Goal: Task Accomplishment & Management: Use online tool/utility

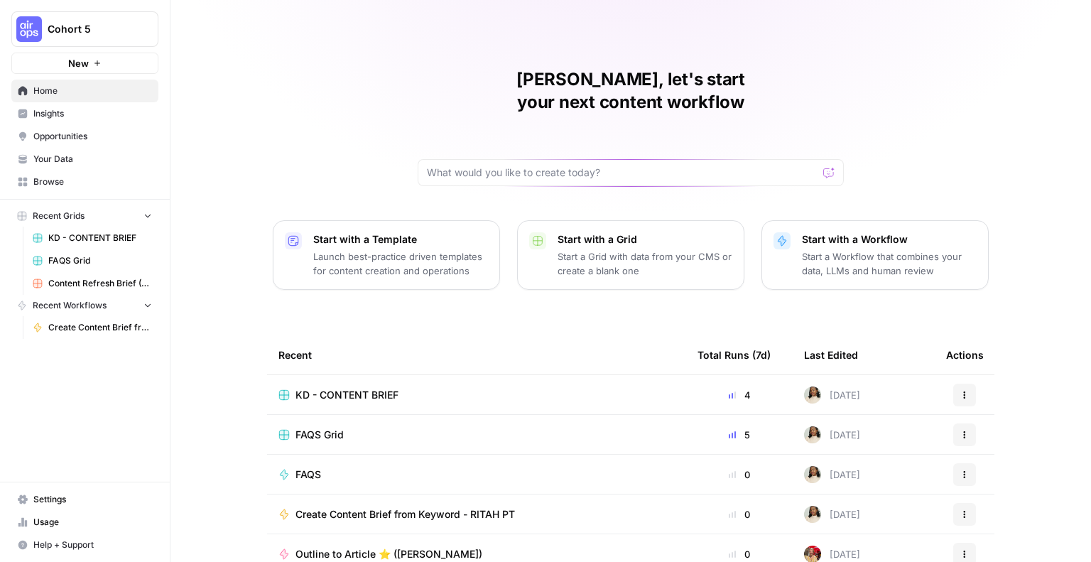
click at [86, 66] on span "New" at bounding box center [78, 63] width 21 height 14
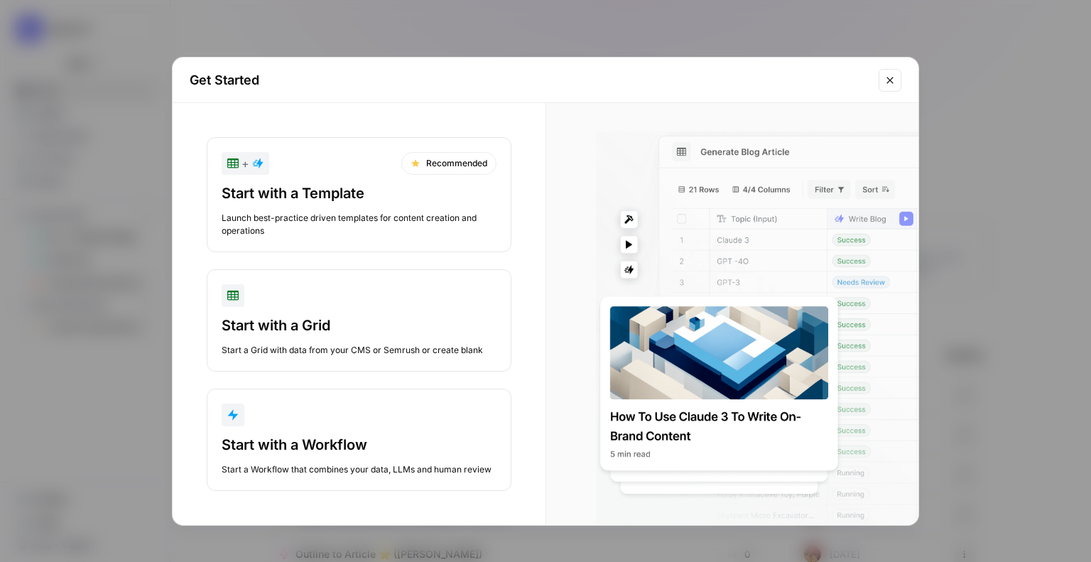
click at [885, 81] on icon "Close modal" at bounding box center [890, 80] width 11 height 11
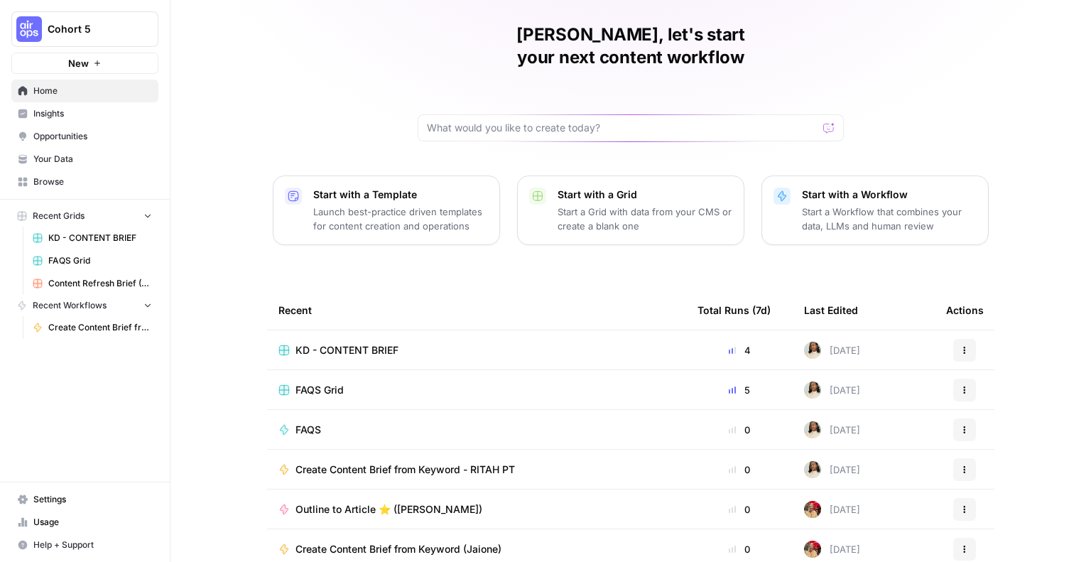
scroll to position [91, 0]
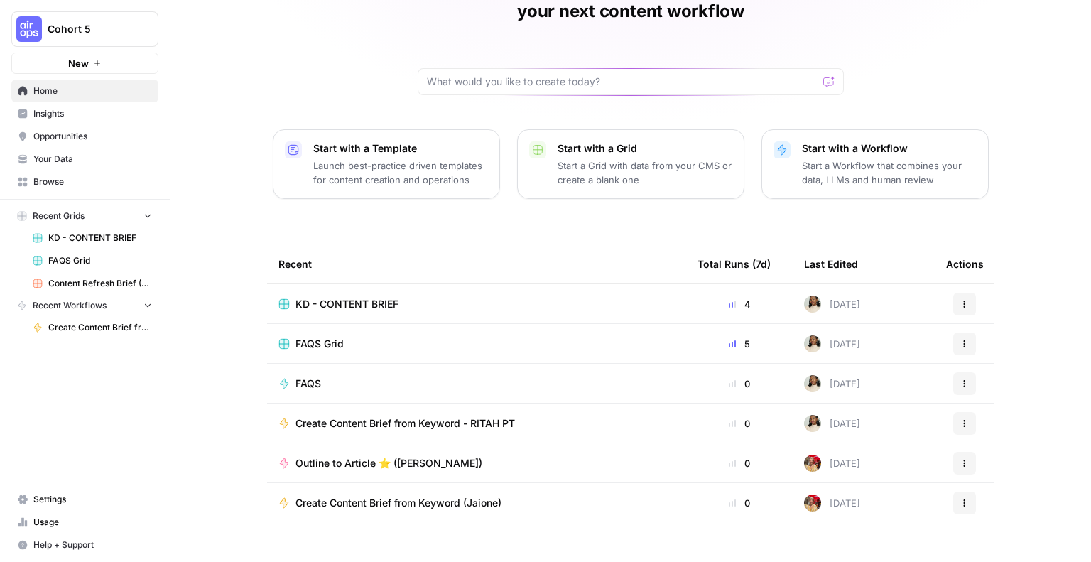
click at [73, 31] on span "Cohort 5" at bounding box center [91, 29] width 86 height 14
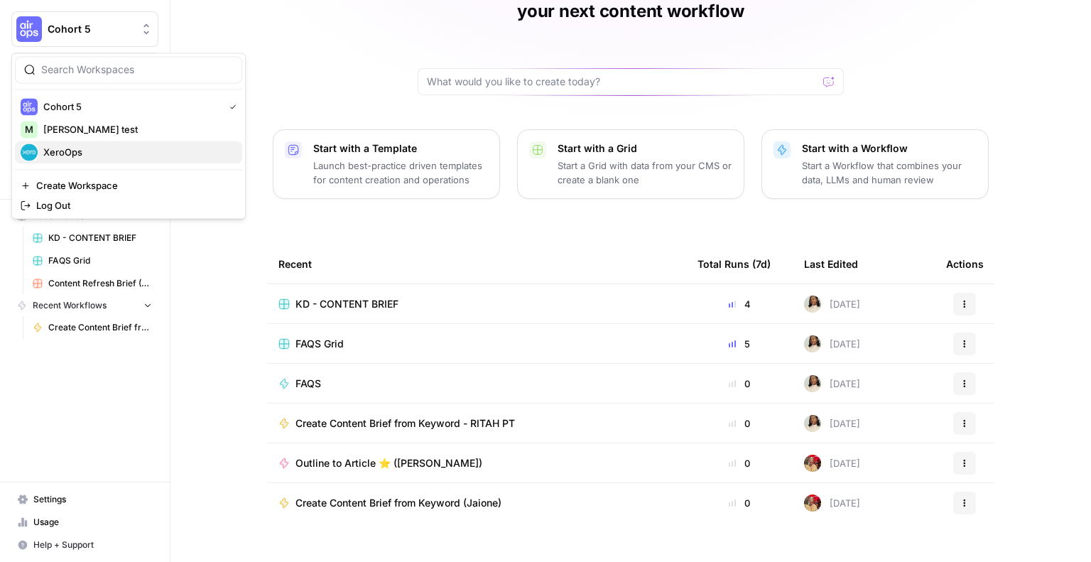
click at [63, 148] on span "XeroOps" at bounding box center [137, 152] width 188 height 14
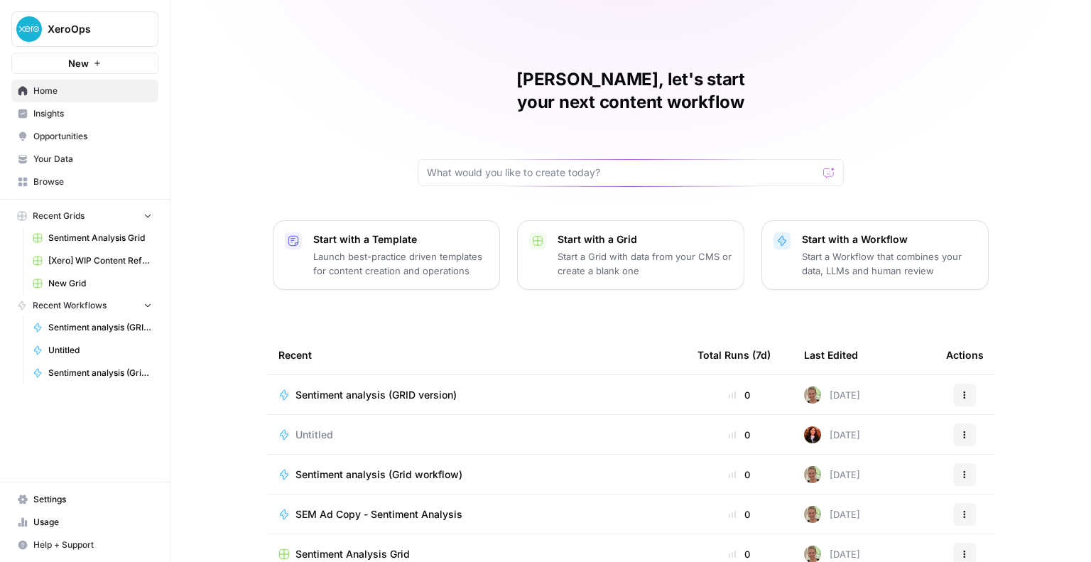
click at [38, 180] on span "Browse" at bounding box center [92, 182] width 119 height 13
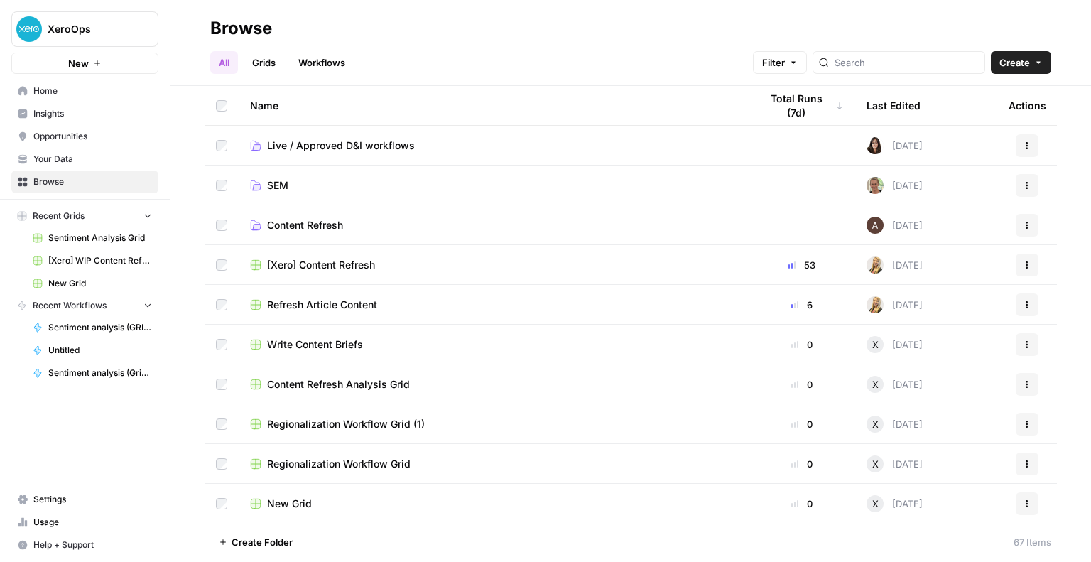
click at [1016, 62] on span "Create" at bounding box center [1015, 62] width 31 height 14
click at [989, 96] on span "Folder" at bounding box center [994, 96] width 80 height 14
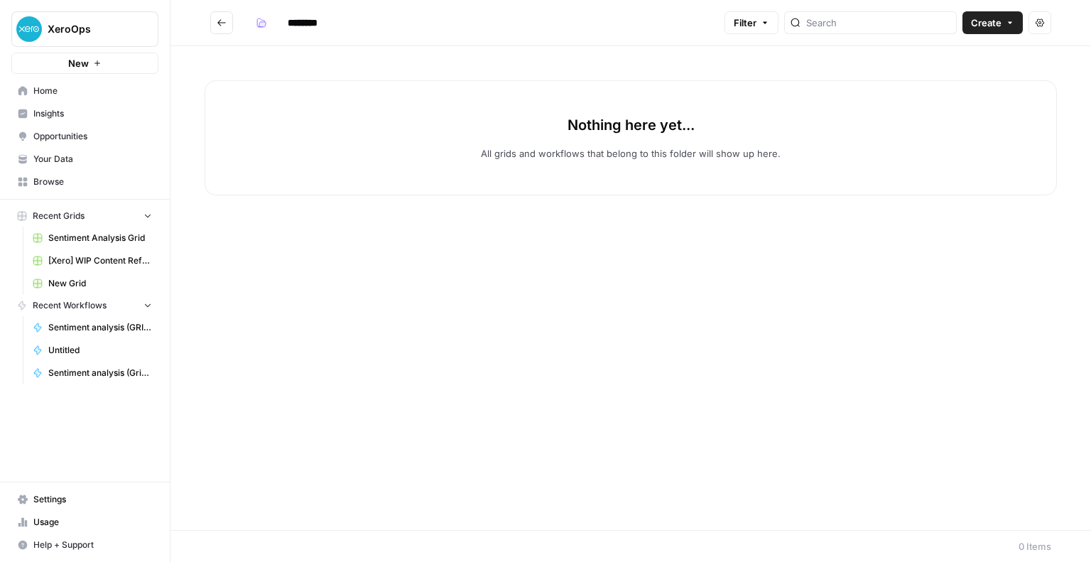
click at [295, 31] on input "********" at bounding box center [321, 22] width 80 height 23
click at [296, 26] on input "********" at bounding box center [321, 22] width 80 height 23
click at [320, 19] on input "**********" at bounding box center [326, 22] width 90 height 23
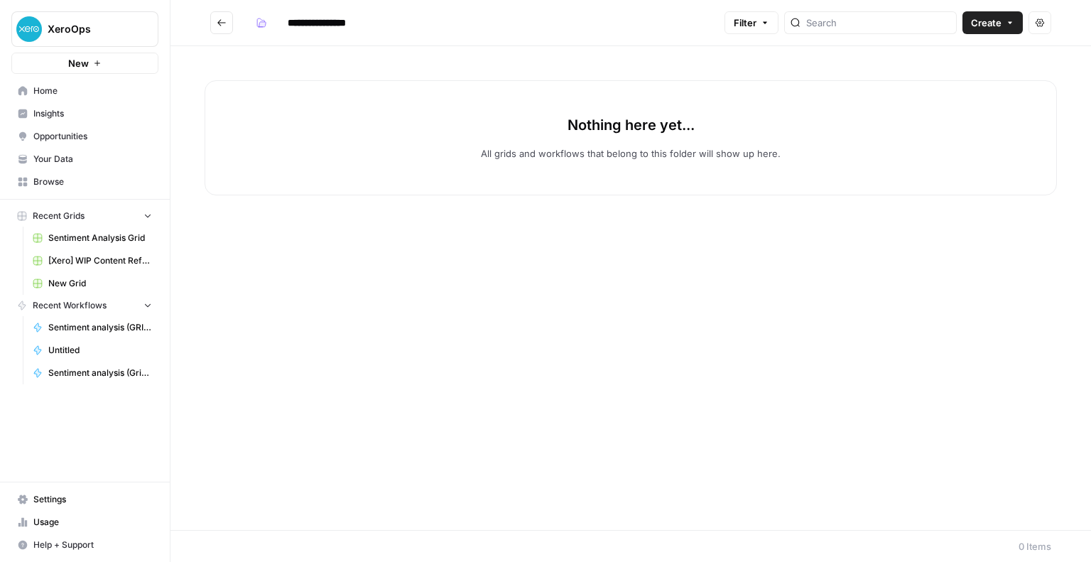
click at [373, 18] on input "**********" at bounding box center [329, 22] width 96 height 23
click at [287, 23] on input "**********" at bounding box center [326, 22] width 90 height 23
click at [366, 23] on input "**********" at bounding box center [341, 22] width 120 height 23
type input "**********"
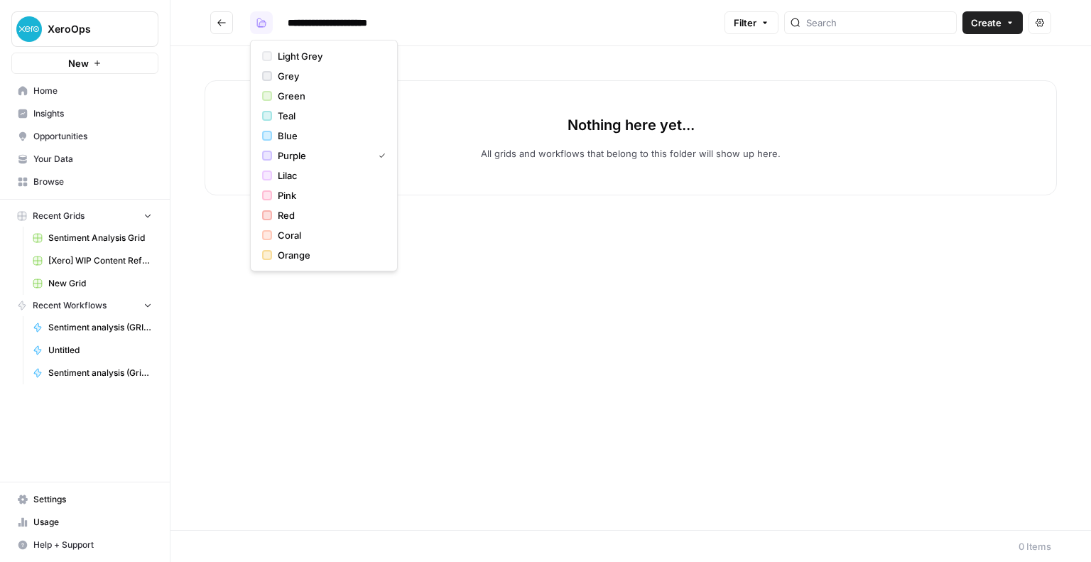
click at [259, 22] on icon "button" at bounding box center [262, 23] width 10 height 10
click at [299, 196] on span "Pink" at bounding box center [329, 195] width 102 height 14
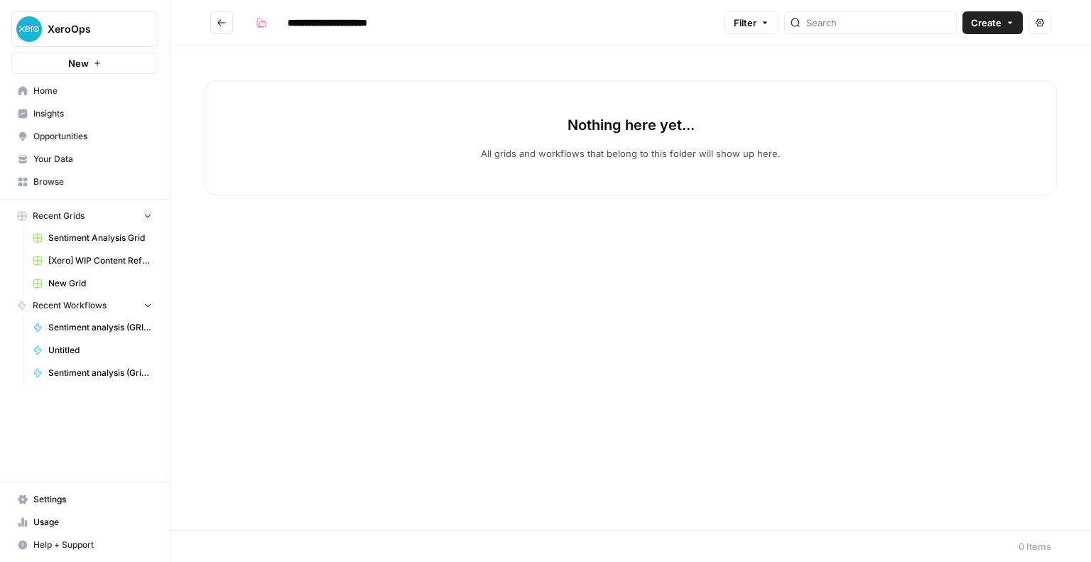
click at [487, 17] on h2 "**********" at bounding box center [464, 22] width 509 height 23
click at [988, 22] on span "Create" at bounding box center [986, 23] width 31 height 14
click at [745, 55] on div "Nothing here yet... All grids and workflows that belong to this folder will sho…" at bounding box center [631, 288] width 921 height 484
click at [619, 397] on div "Nothing here yet... All grids and workflows that belong to this folder will sho…" at bounding box center [631, 288] width 921 height 484
click at [74, 151] on link "Your Data" at bounding box center [84, 159] width 147 height 23
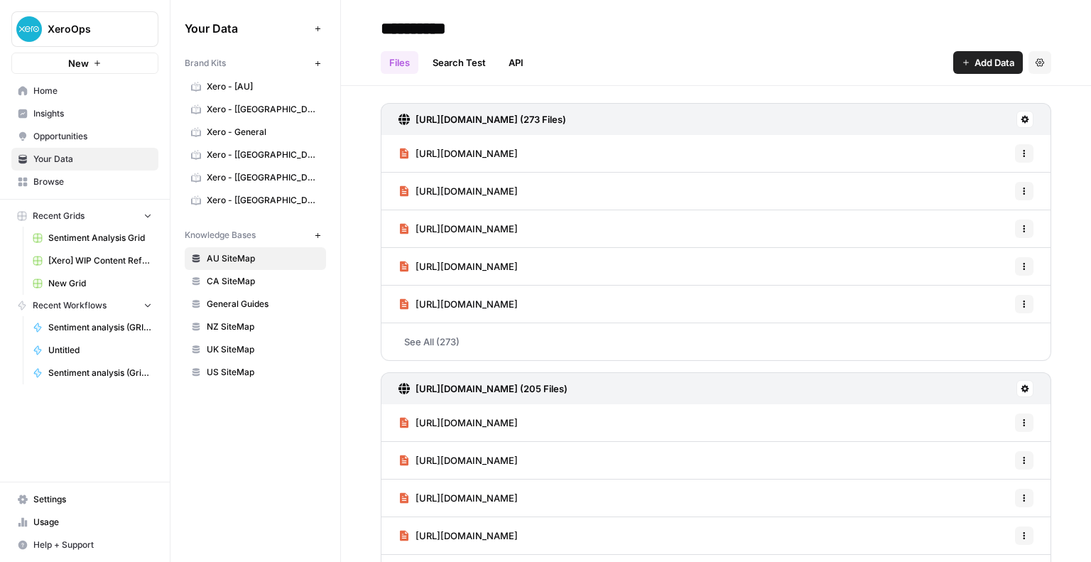
click at [52, 137] on span "Opportunities" at bounding box center [92, 136] width 119 height 13
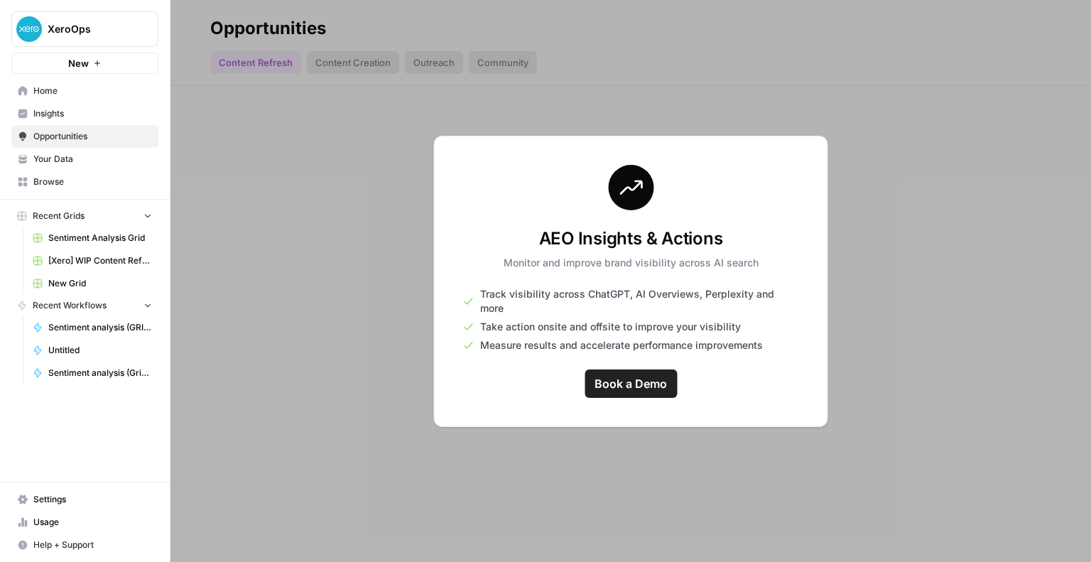
click at [254, 160] on div at bounding box center [631, 281] width 921 height 562
click at [33, 112] on span "Insights" at bounding box center [92, 113] width 119 height 13
click at [36, 89] on span "Home" at bounding box center [92, 91] width 119 height 13
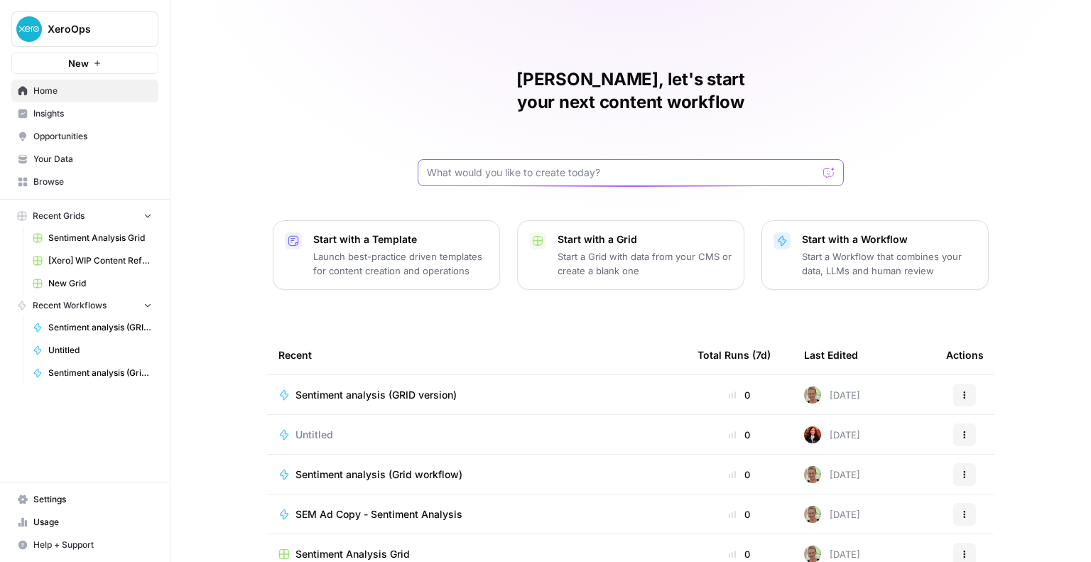
click at [630, 166] on input "text" at bounding box center [622, 173] width 391 height 14
click at [481, 166] on input "text" at bounding box center [622, 173] width 391 height 14
click at [790, 166] on input "Given a brand kit input, create 5 FAQ that are based on my brand information th…" at bounding box center [616, 173] width 379 height 14
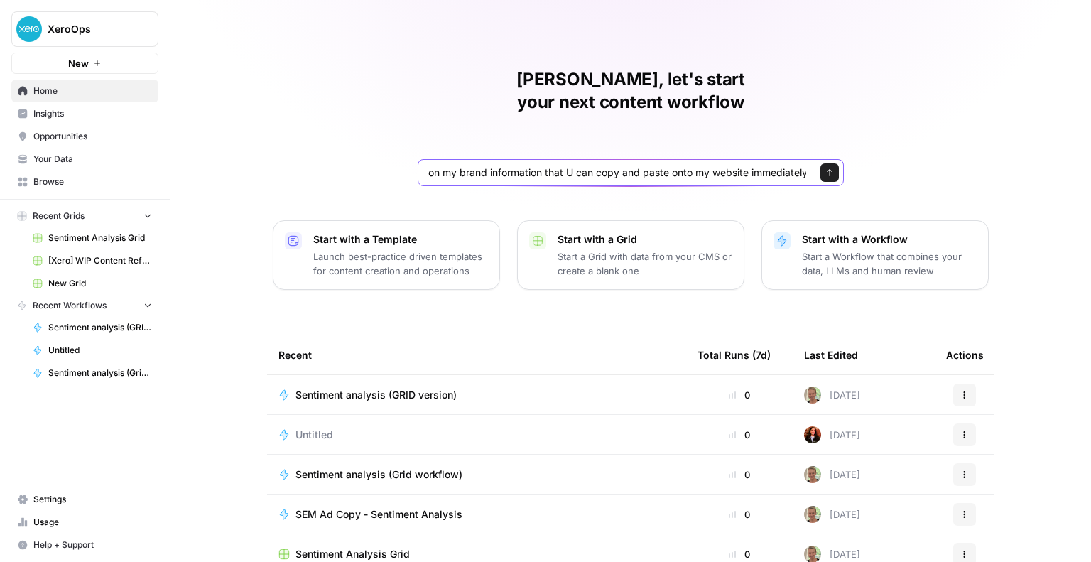
click at [565, 166] on input "Given a brand kit input, create 5 FAQ that are based on my brand information th…" at bounding box center [616, 173] width 379 height 14
type input "Given a brand kit input, create 5 FAQ that are based on my brand information th…"
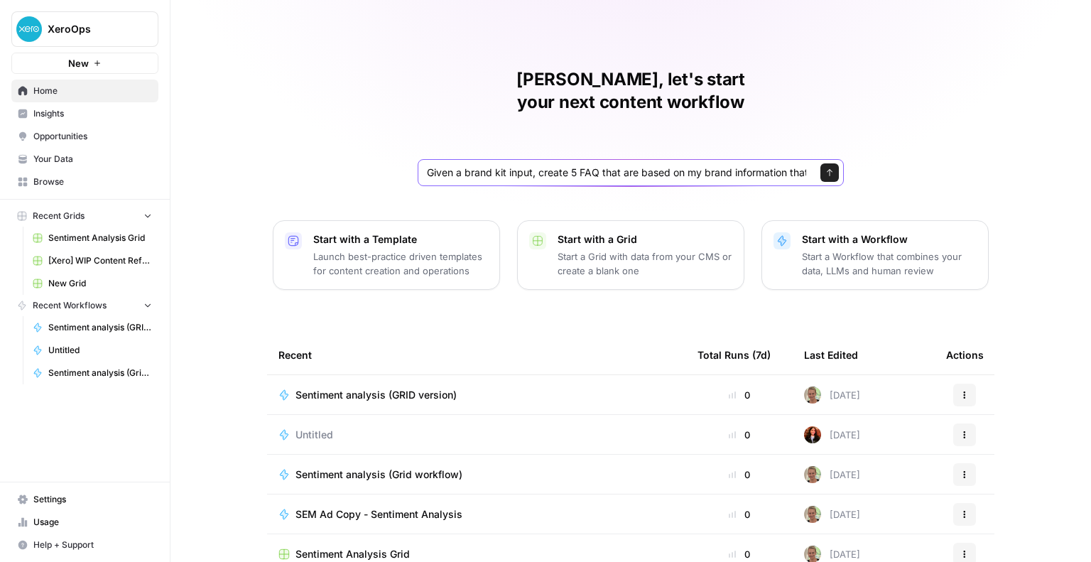
click at [821, 163] on button "Send" at bounding box center [830, 172] width 18 height 18
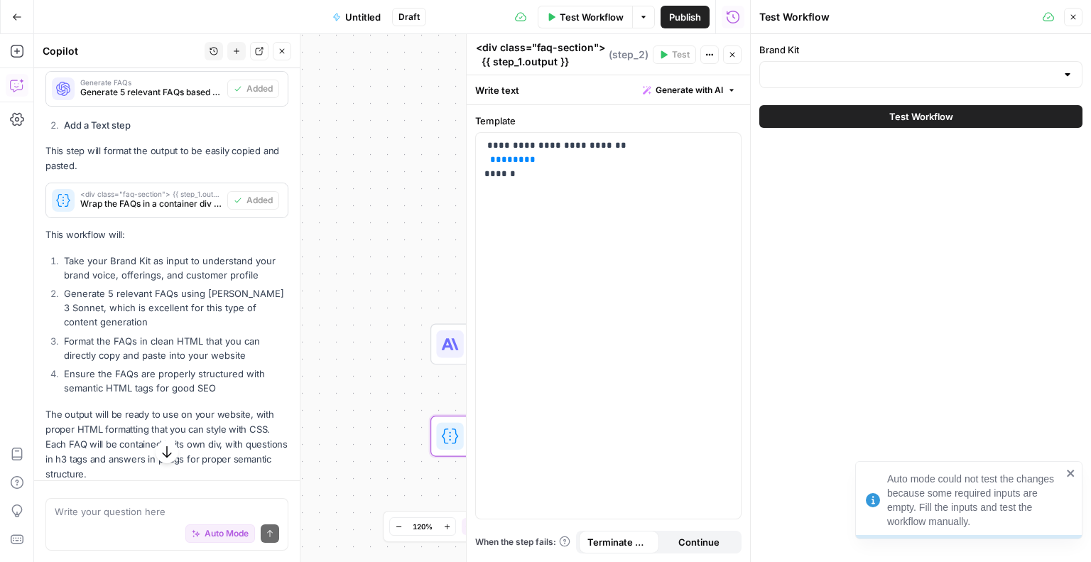
scroll to position [574, 0]
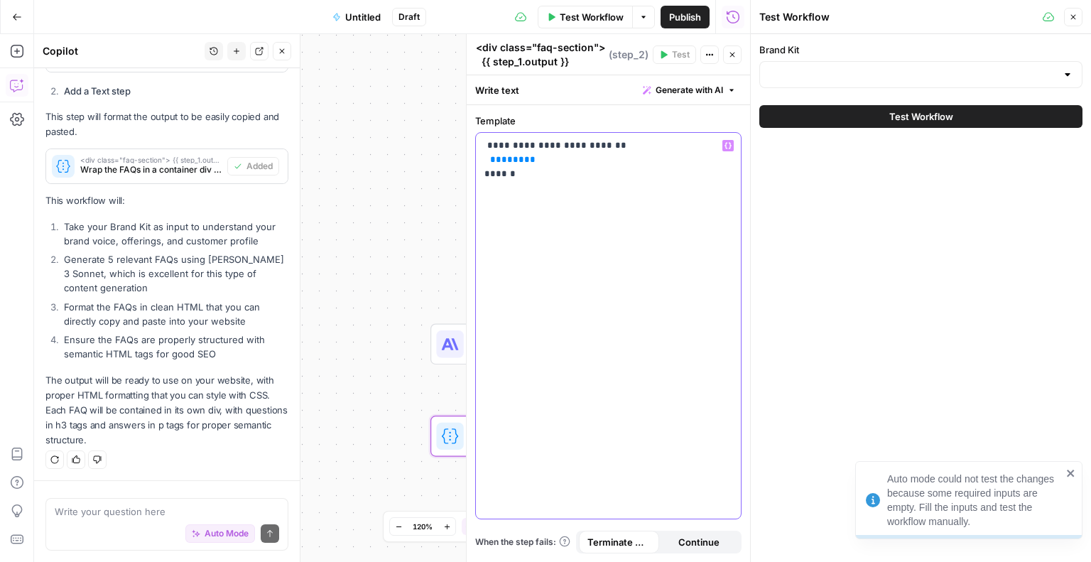
click at [568, 205] on div "**********" at bounding box center [608, 326] width 265 height 386
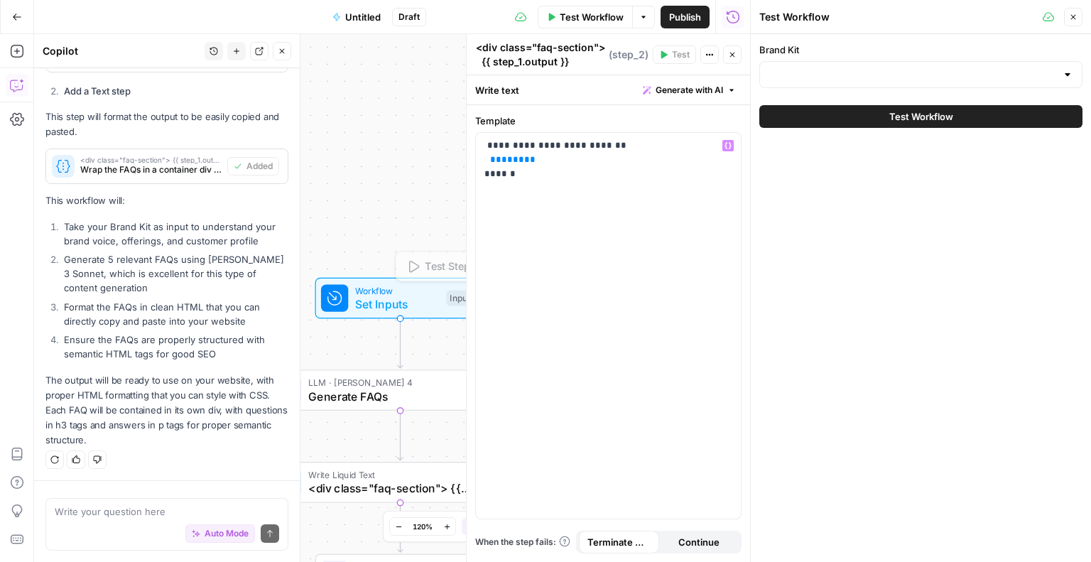
click at [349, 144] on div "Workflow Set Inputs Inputs Test Step LLM · [PERSON_NAME] 4 Generate FAQs Step 1…" at bounding box center [392, 298] width 716 height 528
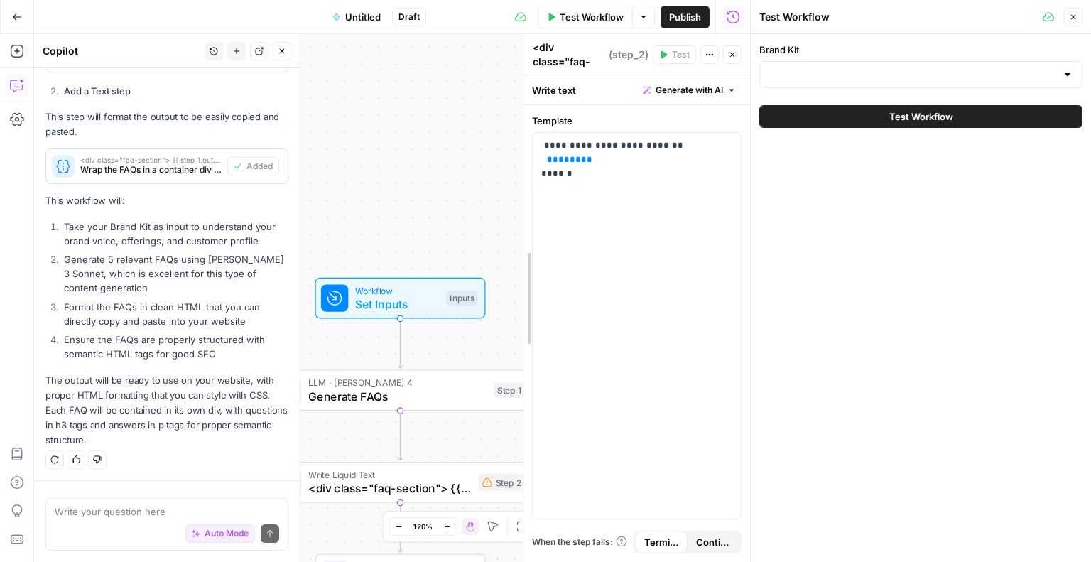
drag, startPoint x: 470, startPoint y: 393, endPoint x: 784, endPoint y: 391, distance: 314.8
click at [784, 391] on body "XeroOps New Home Insights Opportunities Your Data Browse Recent Grids Sentiment…" at bounding box center [545, 281] width 1091 height 562
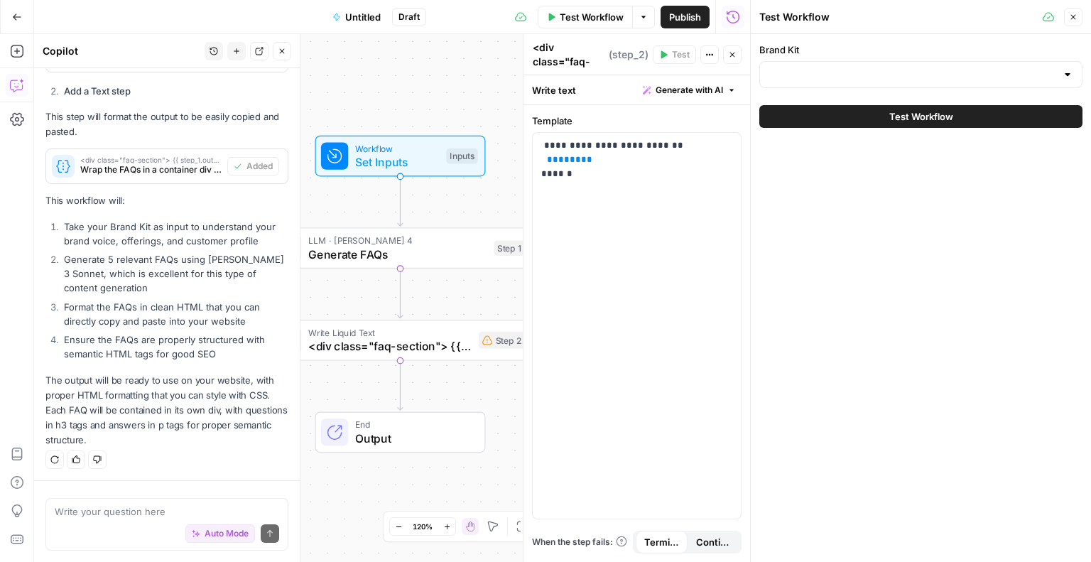
click at [355, 12] on span "Untitled" at bounding box center [363, 17] width 36 height 14
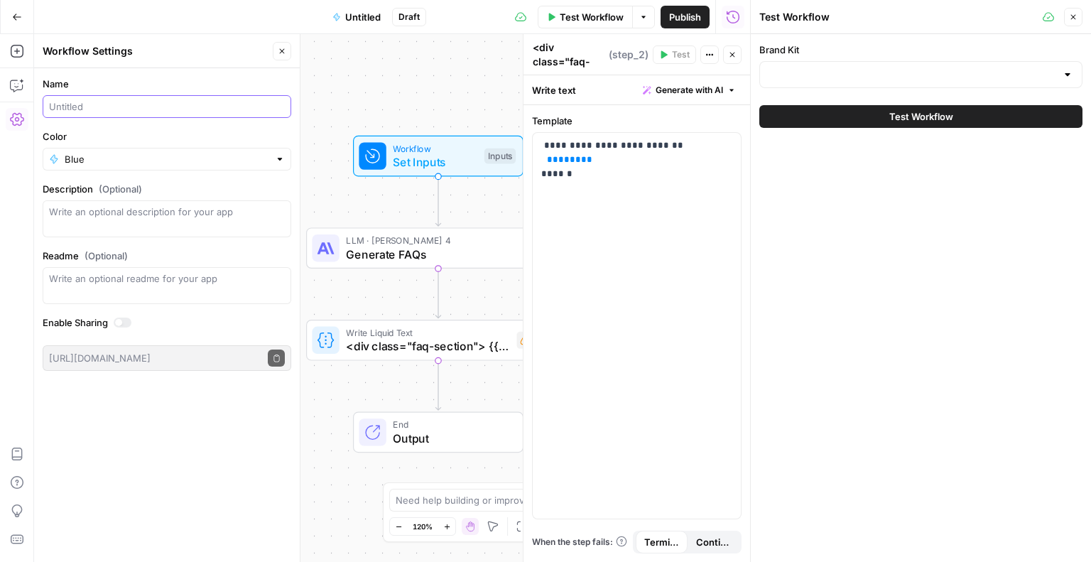
click at [87, 108] on input "Name" at bounding box center [167, 106] width 236 height 14
click at [94, 107] on input "Cohort Leaning" at bounding box center [167, 106] width 236 height 14
click at [166, 78] on label "Name" at bounding box center [167, 84] width 249 height 14
click at [166, 99] on input "Cohort Leraning" at bounding box center [167, 106] width 236 height 14
click at [116, 107] on input "Cohort Leraning" at bounding box center [167, 106] width 236 height 14
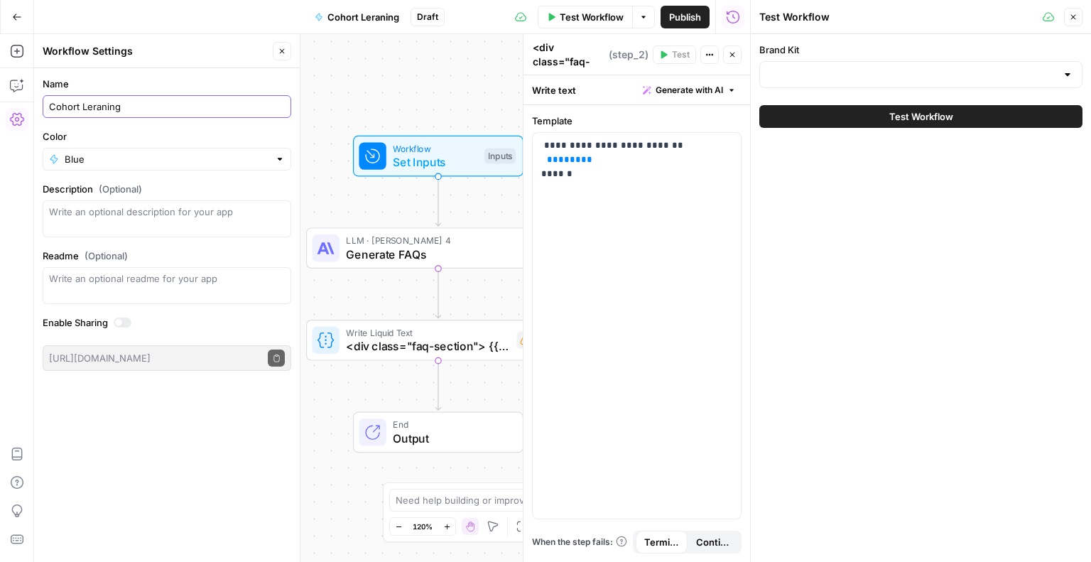
drag, startPoint x: 135, startPoint y: 107, endPoint x: 82, endPoint y: 113, distance: 53.7
click at [82, 113] on input "Cohort Leraning" at bounding box center [167, 106] width 236 height 14
click at [198, 56] on div "Workflow Settings" at bounding box center [156, 51] width 226 height 14
click at [195, 16] on div "Go Back Cohort Learning FAQ 1 Draft Test Workflow Options Publish Run History" at bounding box center [375, 16] width 750 height 33
click at [123, 219] on textarea "Description (Optional)" at bounding box center [167, 219] width 236 height 28
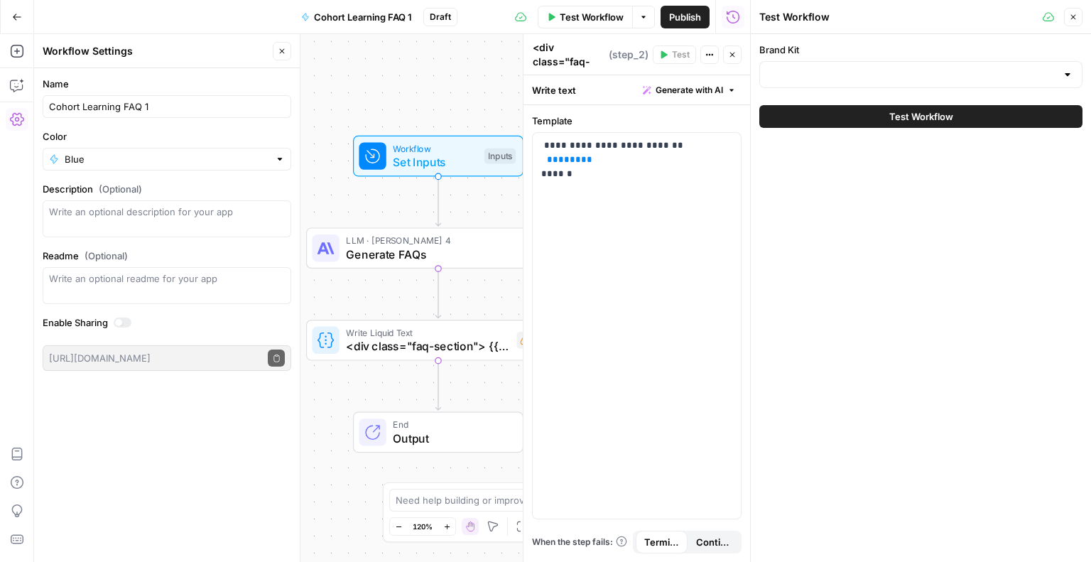
click at [172, 31] on div "Go Back Cohort Learning FAQ 1 Draft Test Workflow Options Publish Run History" at bounding box center [375, 16] width 750 height 33
click at [174, 102] on input "Cohort Learning FAQ 1" at bounding box center [167, 106] width 236 height 14
type input "Cohort Learning FAQ 1 _ [PERSON_NAME]"
click at [238, 68] on form "Name Cohort Learning FAQ 1 _ [PERSON_NAME] Color Blue Description (Optional) Re…" at bounding box center [167, 223] width 266 height 311
click at [280, 53] on icon "button" at bounding box center [282, 51] width 9 height 9
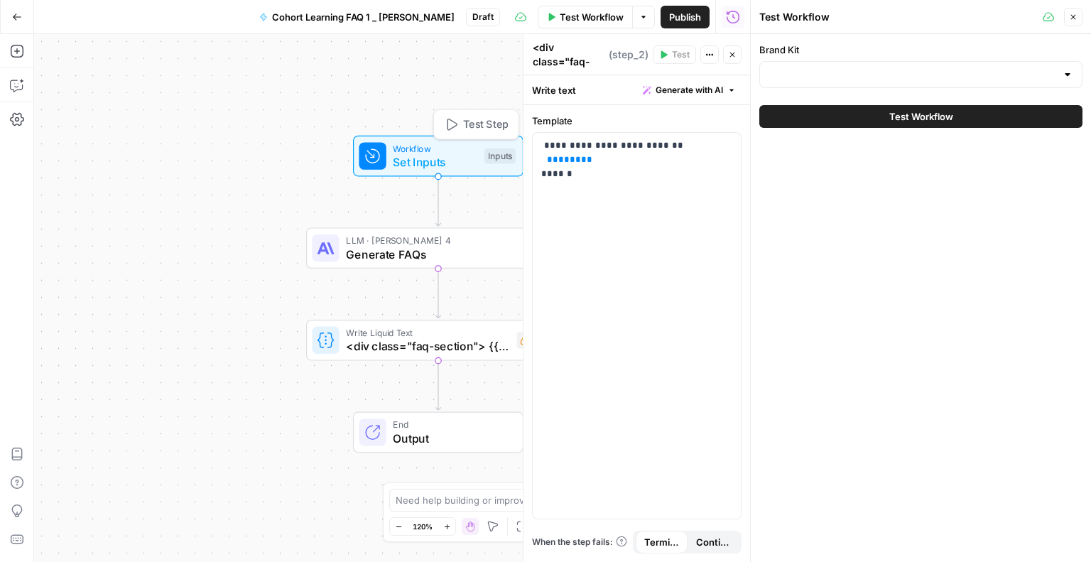
click at [337, 159] on div "Workflow Set Inputs Inputs Test Step" at bounding box center [438, 156] width 264 height 41
click at [398, 158] on span "Set Inputs" at bounding box center [435, 161] width 85 height 17
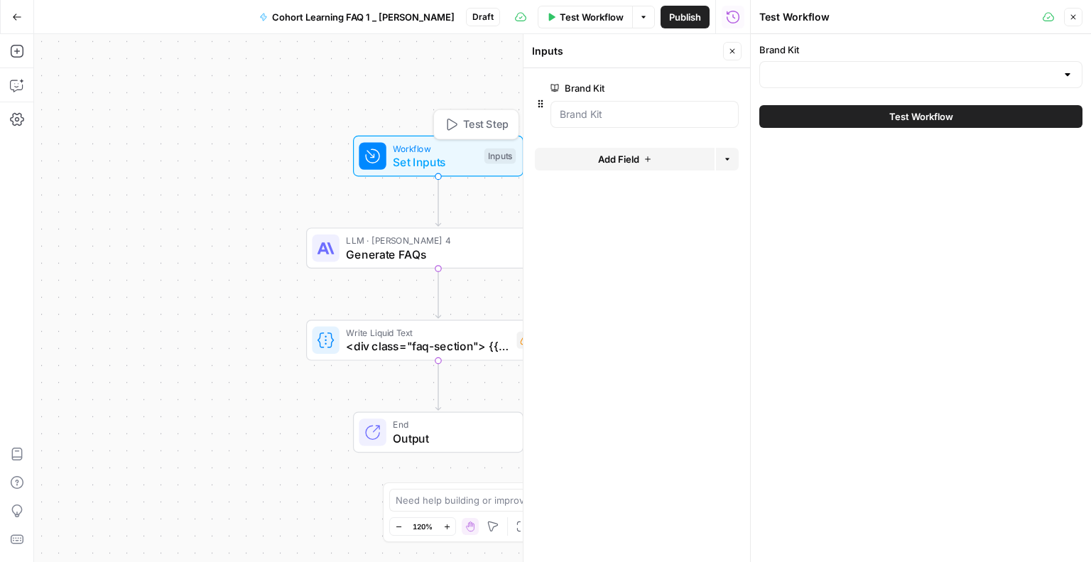
click at [281, 161] on div "Workflow Set Inputs Inputs Test Step LLM · [PERSON_NAME] 4 Generate FAQs Step 1…" at bounding box center [392, 298] width 716 height 528
click at [20, 11] on button "Go Back" at bounding box center [17, 17] width 26 height 26
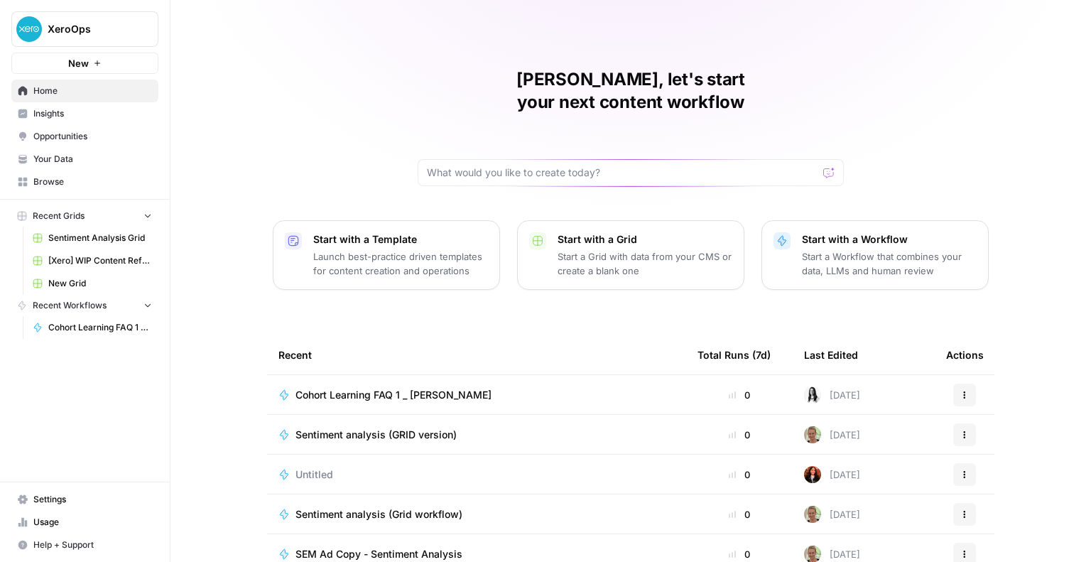
click at [409, 375] on td "Cohort Learning FAQ 1 _ [PERSON_NAME]" at bounding box center [476, 394] width 419 height 39
click at [409, 388] on span "Cohort Learning FAQ 1 _ [PERSON_NAME]" at bounding box center [394, 395] width 196 height 14
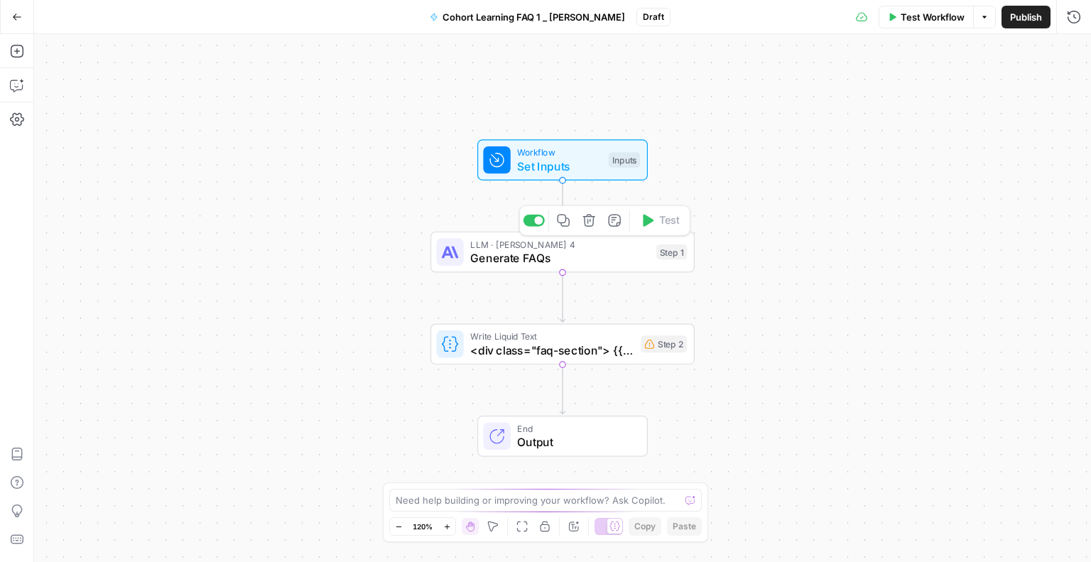
click at [531, 261] on span "Generate FAQs" at bounding box center [559, 257] width 179 height 17
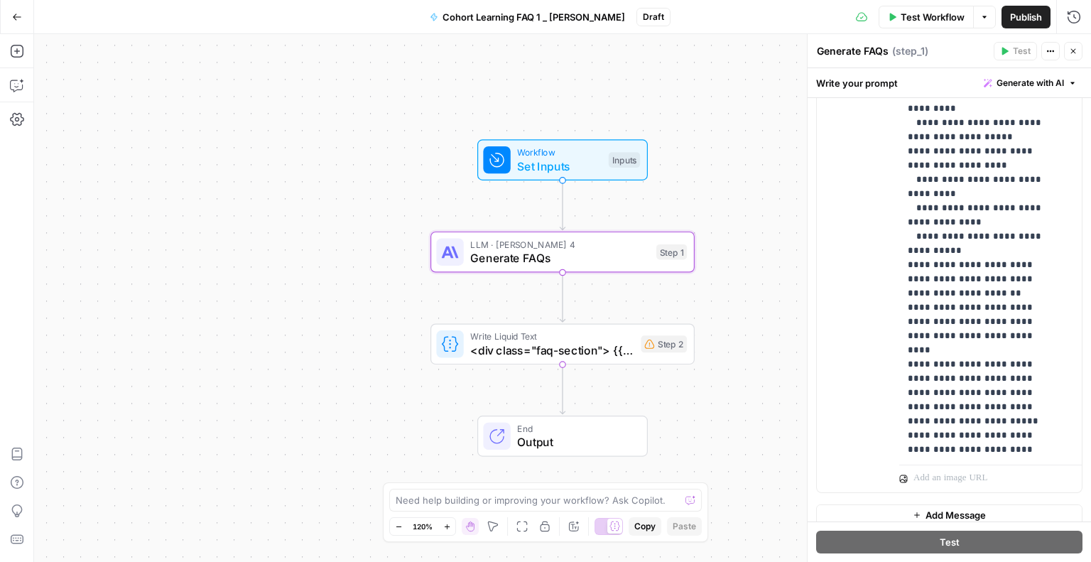
scroll to position [509, 0]
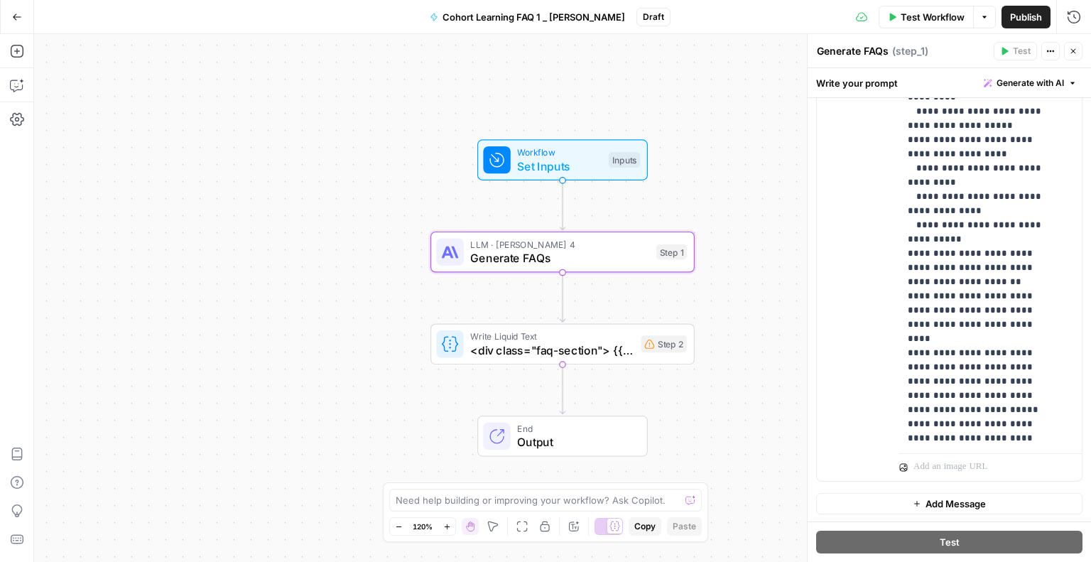
drag, startPoint x: 563, startPoint y: 181, endPoint x: 540, endPoint y: 181, distance: 22.7
click at [540, 181] on div "Workflow Set Inputs Inputs LLM · [PERSON_NAME] 4 Generate FAQs Step 1 Write Liq…" at bounding box center [562, 298] width 1057 height 528
click at [507, 160] on div at bounding box center [496, 159] width 27 height 27
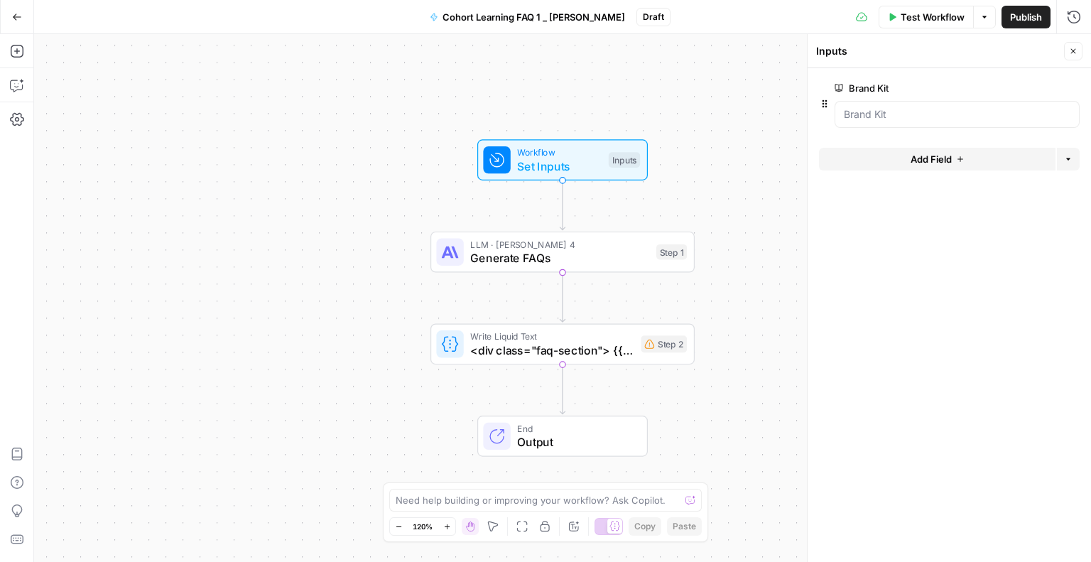
click at [968, 103] on div at bounding box center [957, 114] width 245 height 27
click at [954, 166] on button "Add Field" at bounding box center [937, 159] width 237 height 23
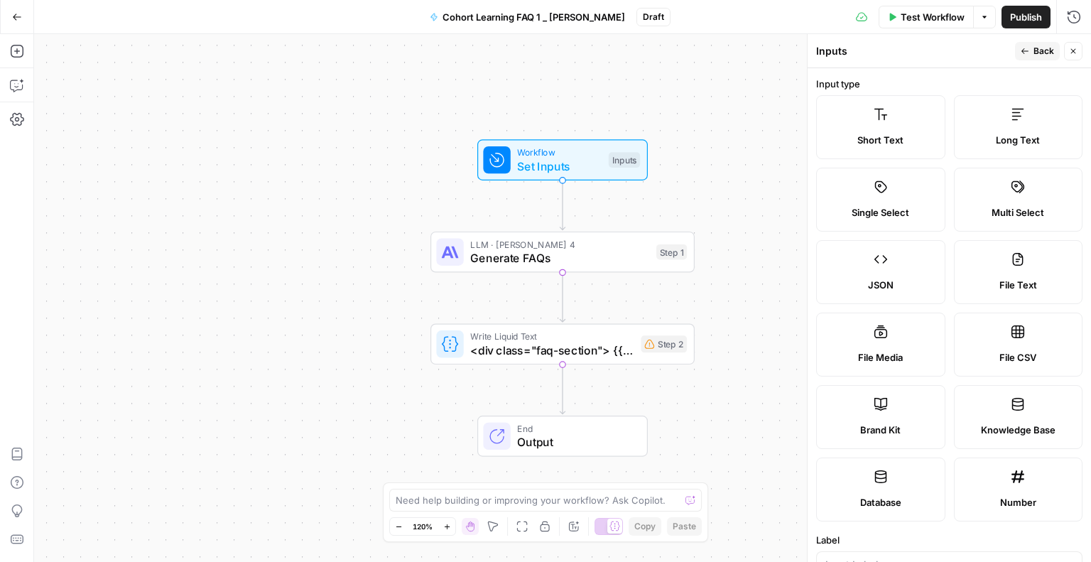
click at [1074, 45] on button "Close" at bounding box center [1073, 51] width 18 height 18
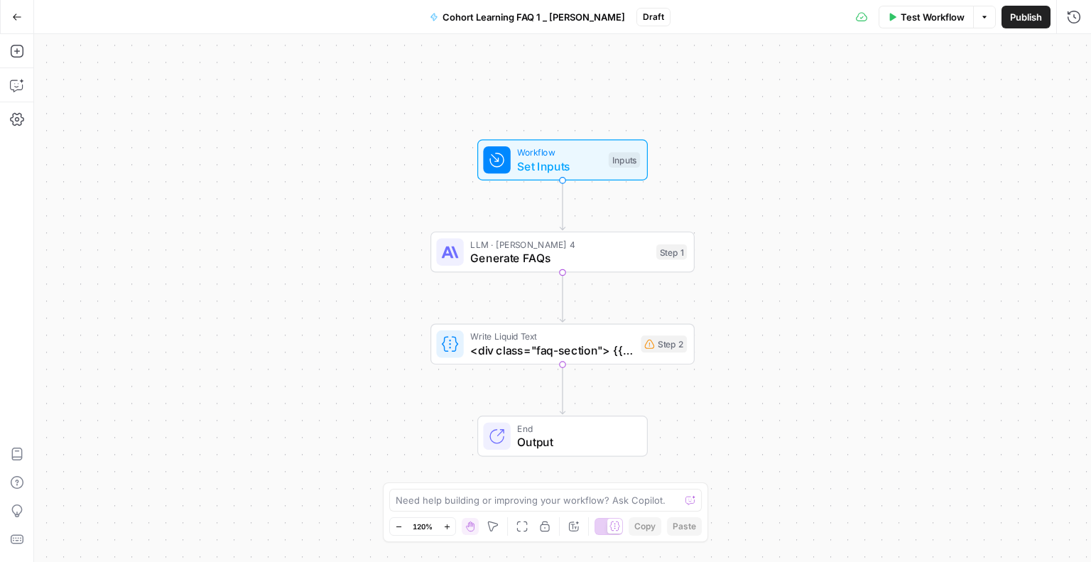
click at [559, 168] on span "Set Inputs" at bounding box center [559, 166] width 85 height 17
click at [861, 119] on Kit "Brand Kit" at bounding box center [957, 114] width 227 height 14
click at [907, 156] on button "Add Field" at bounding box center [937, 159] width 237 height 23
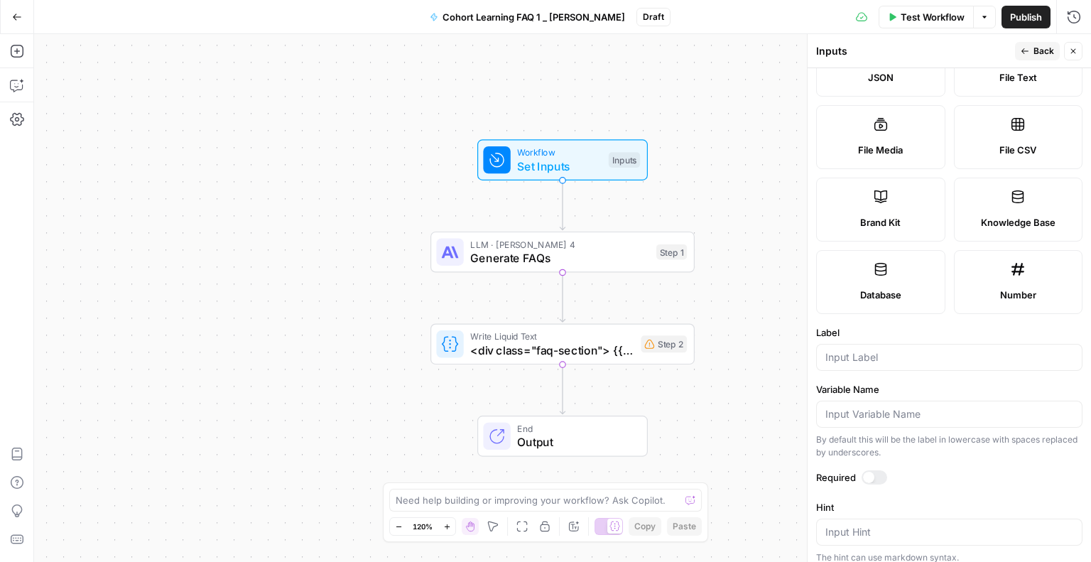
scroll to position [367, 0]
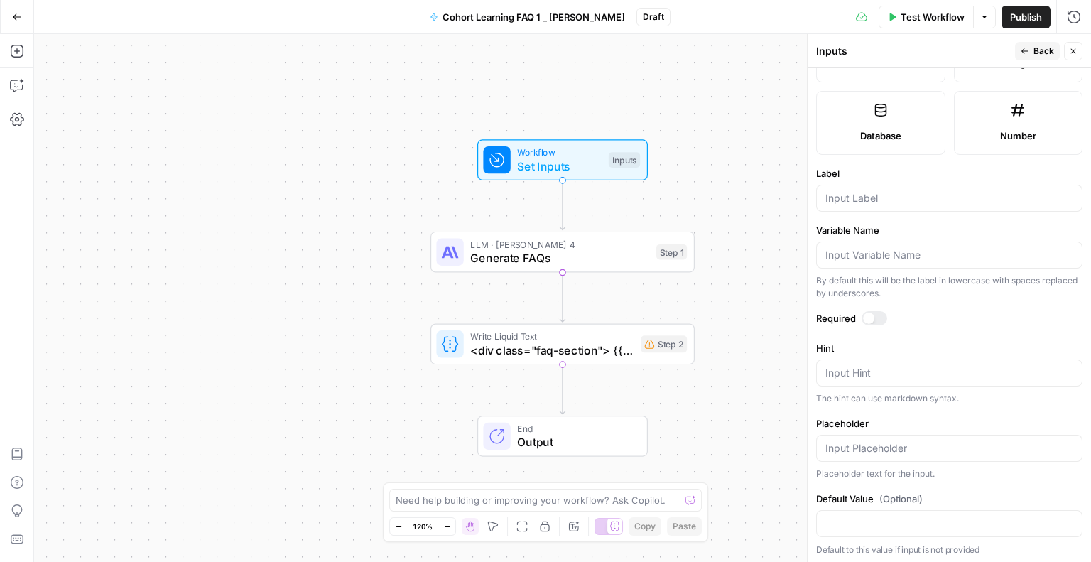
click at [590, 153] on span "Workflow" at bounding box center [559, 153] width 85 height 14
click at [492, 252] on span "Generate FAQs" at bounding box center [559, 257] width 179 height 17
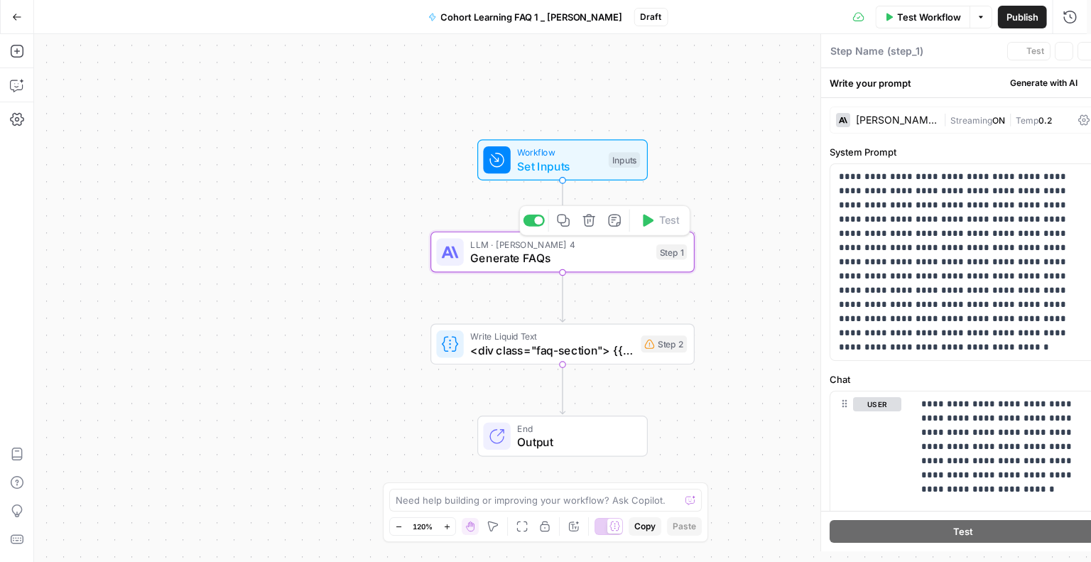
type textarea "Generate FAQs"
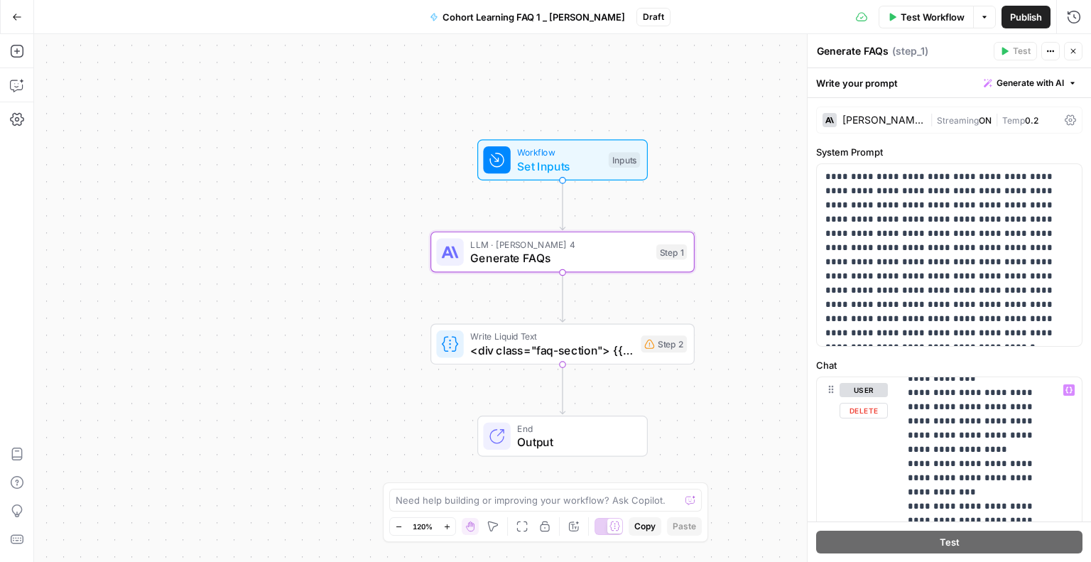
scroll to position [0, 0]
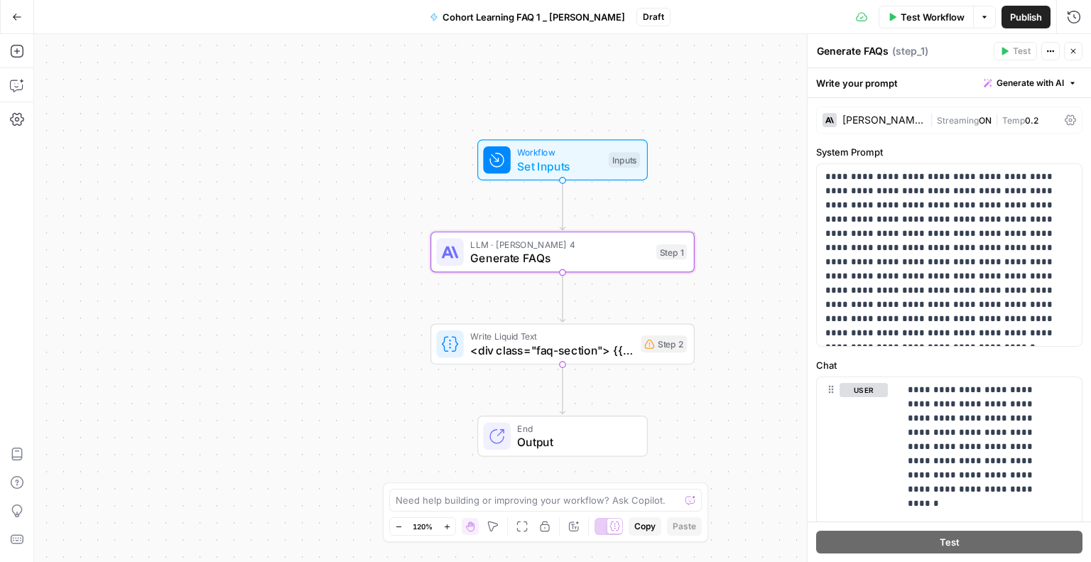
click at [726, 230] on div "Workflow Set Inputs Inputs LLM · [PERSON_NAME] 4 Generate FAQs Step 1 Write Liq…" at bounding box center [562, 298] width 1057 height 528
click at [22, 11] on button "Go Back" at bounding box center [17, 17] width 26 height 26
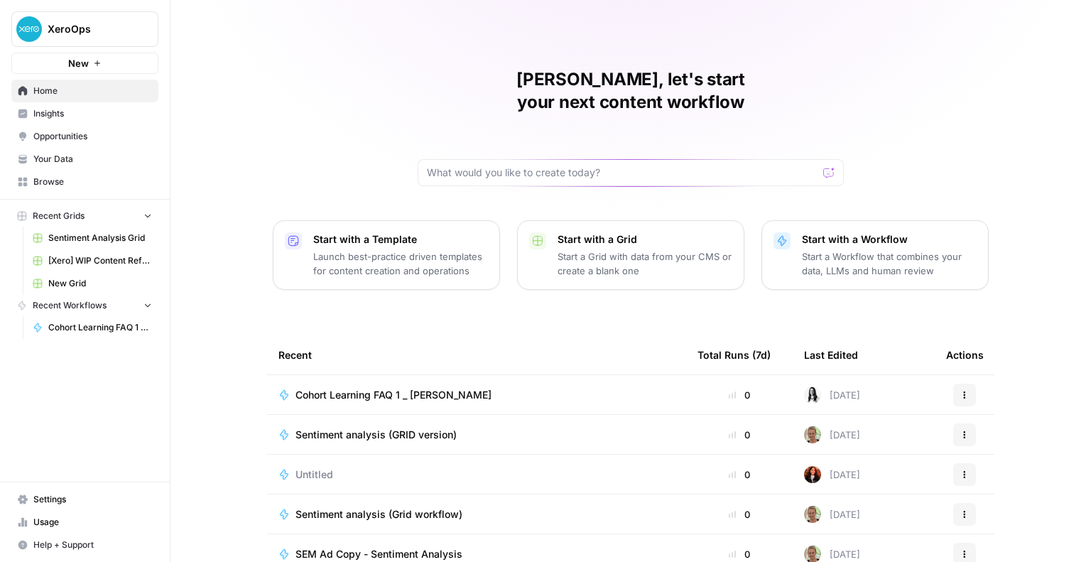
click at [965, 384] on button "Actions" at bounding box center [965, 395] width 23 height 23
click at [646, 388] on div "Cohort Learning FAQ 1 _ [PERSON_NAME]" at bounding box center [477, 395] width 397 height 14
click at [646, 365] on div "[PERSON_NAME], let's start your next content workflow Start with a Template Lau…" at bounding box center [631, 281] width 921 height 562
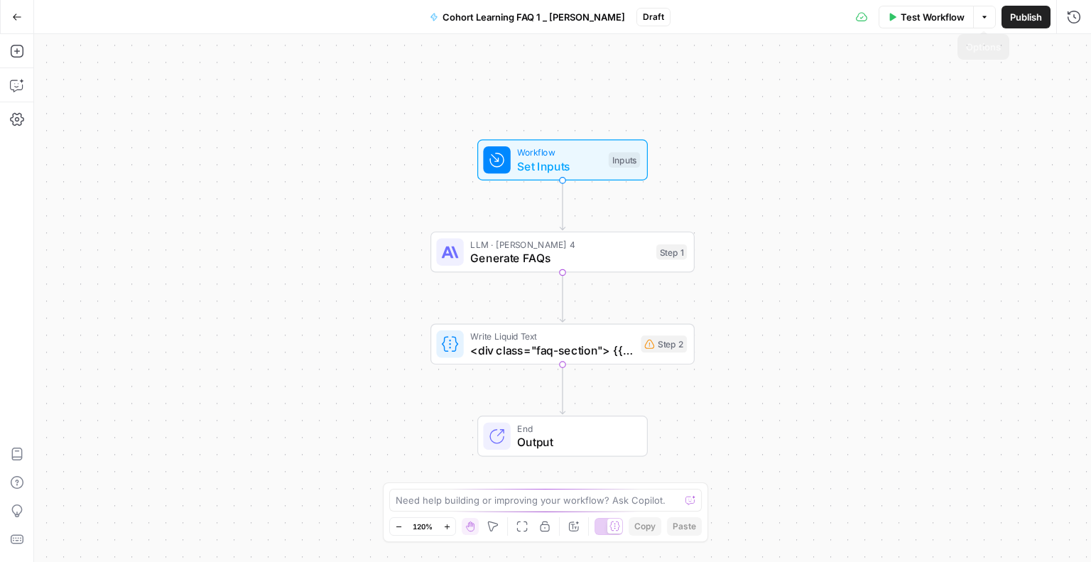
click at [987, 18] on icon "button" at bounding box center [985, 17] width 9 height 9
click at [1081, 14] on icon "button" at bounding box center [1074, 17] width 14 height 14
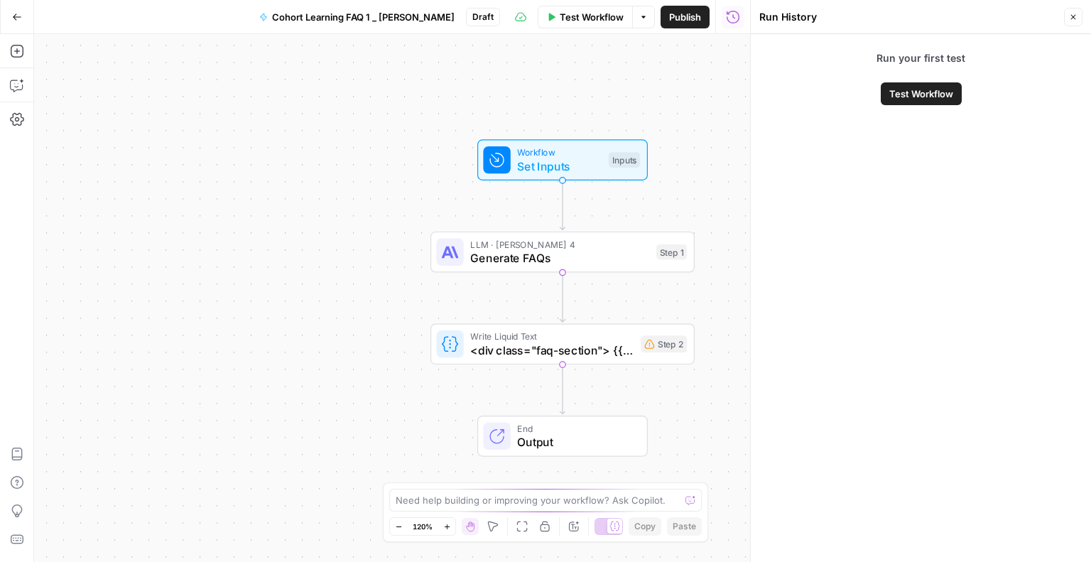
click at [473, 20] on span "Draft" at bounding box center [483, 17] width 21 height 13
click at [15, 119] on icon "button" at bounding box center [17, 119] width 14 height 13
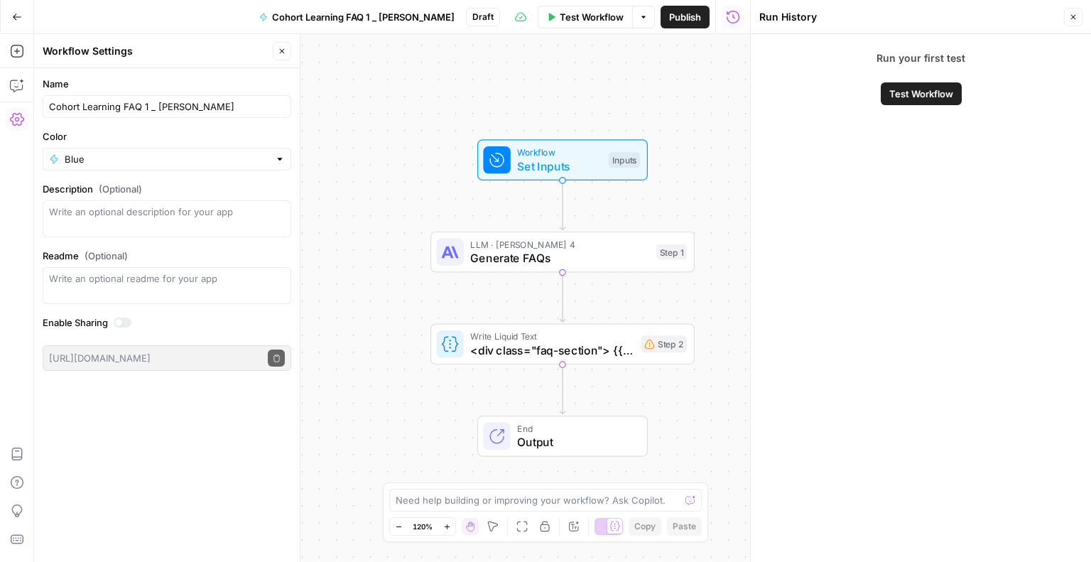
click at [352, 246] on div "Workflow Set Inputs Inputs LLM · [PERSON_NAME] 4 Generate FAQs Step 1 Write Liq…" at bounding box center [392, 298] width 716 height 528
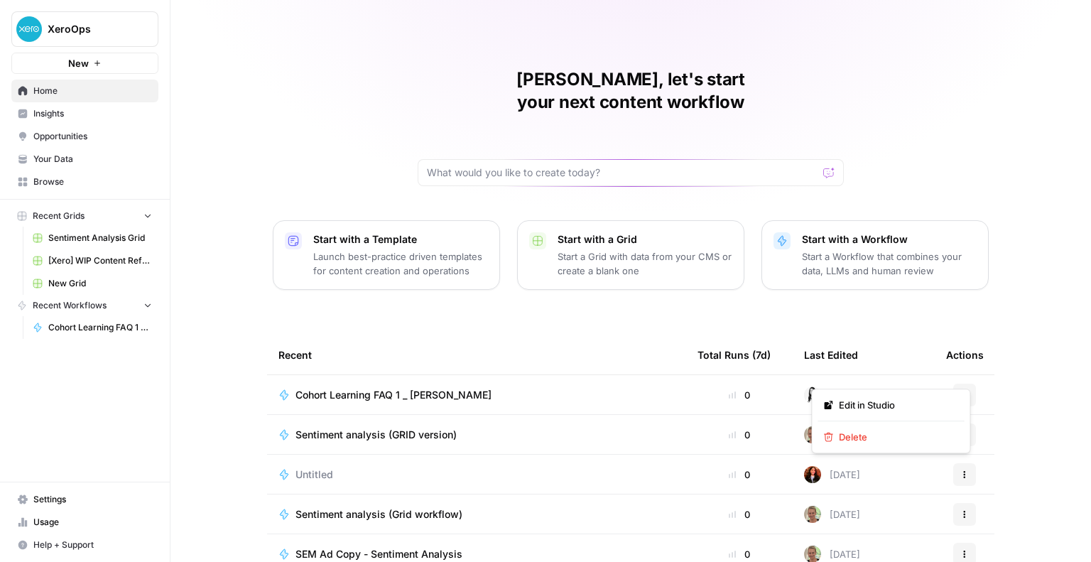
click at [964, 391] on icon "button" at bounding box center [965, 395] width 9 height 9
click at [888, 441] on span "Delete" at bounding box center [896, 437] width 114 height 14
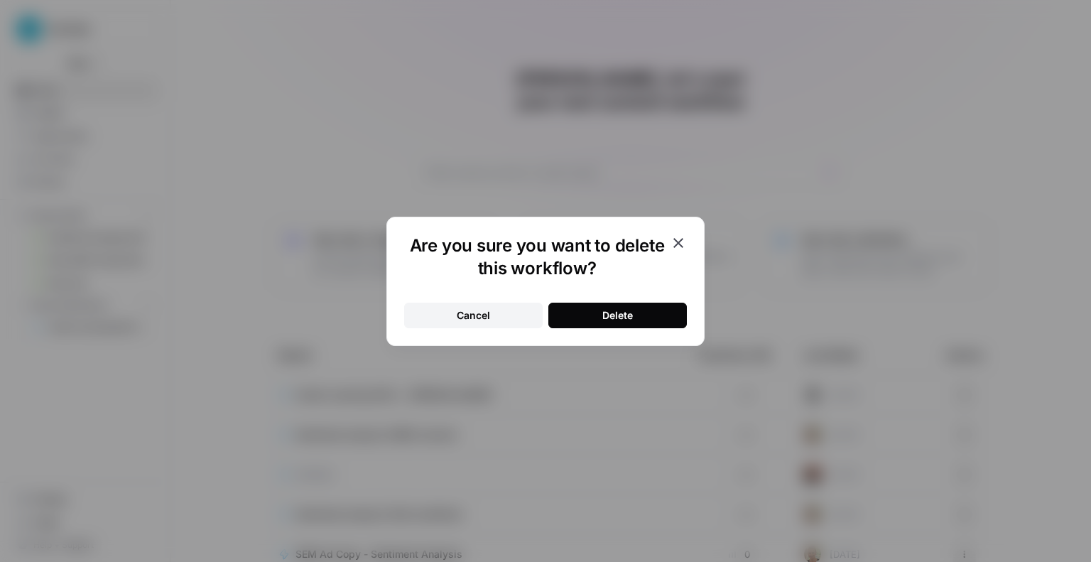
click at [624, 320] on div "Delete" at bounding box center [618, 315] width 31 height 14
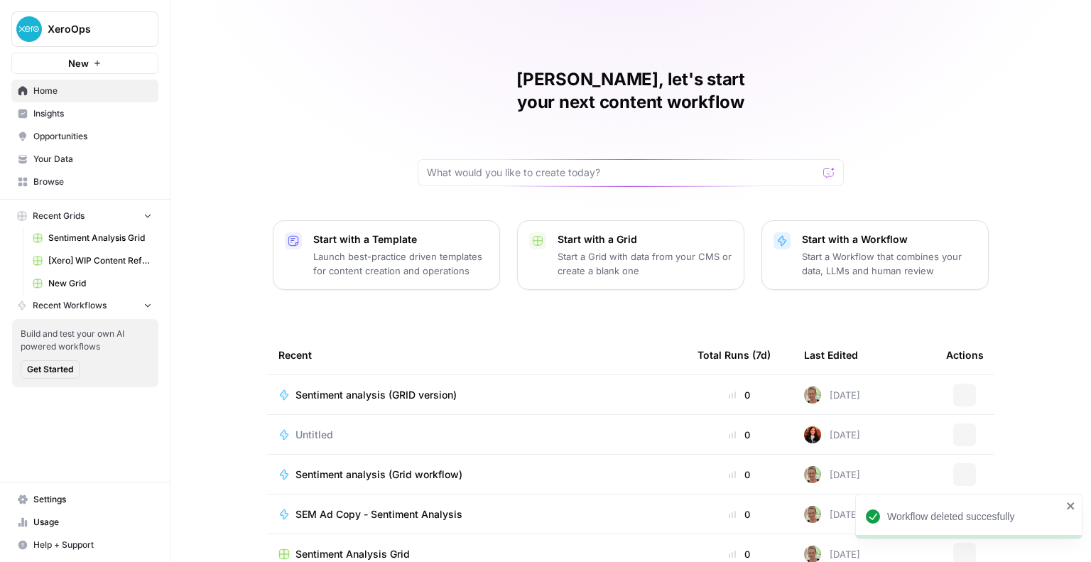
scroll to position [91, 0]
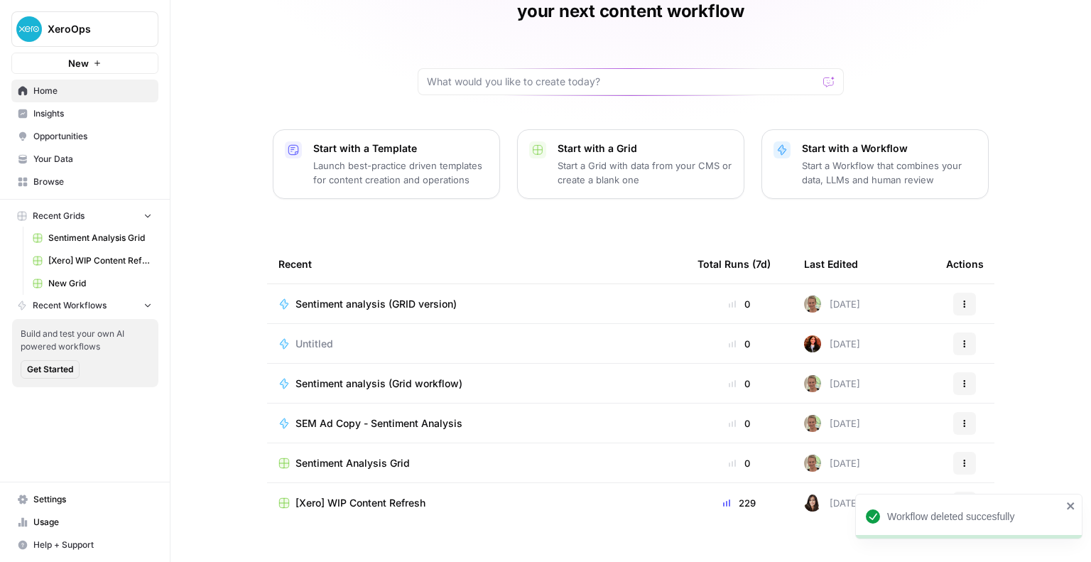
click at [1069, 507] on icon "close" at bounding box center [1072, 505] width 10 height 11
click at [344, 284] on td "Sentiment analysis (GRID version)" at bounding box center [476, 303] width 419 height 39
click at [344, 297] on span "Sentiment analysis (GRID version)" at bounding box center [376, 304] width 161 height 14
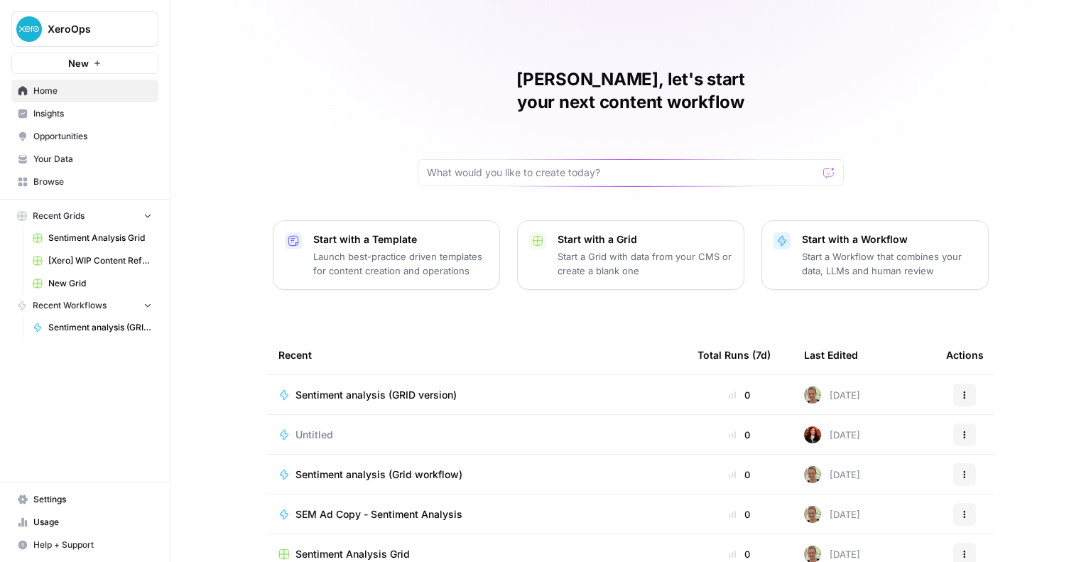
click at [53, 176] on span "Browse" at bounding box center [92, 182] width 119 height 13
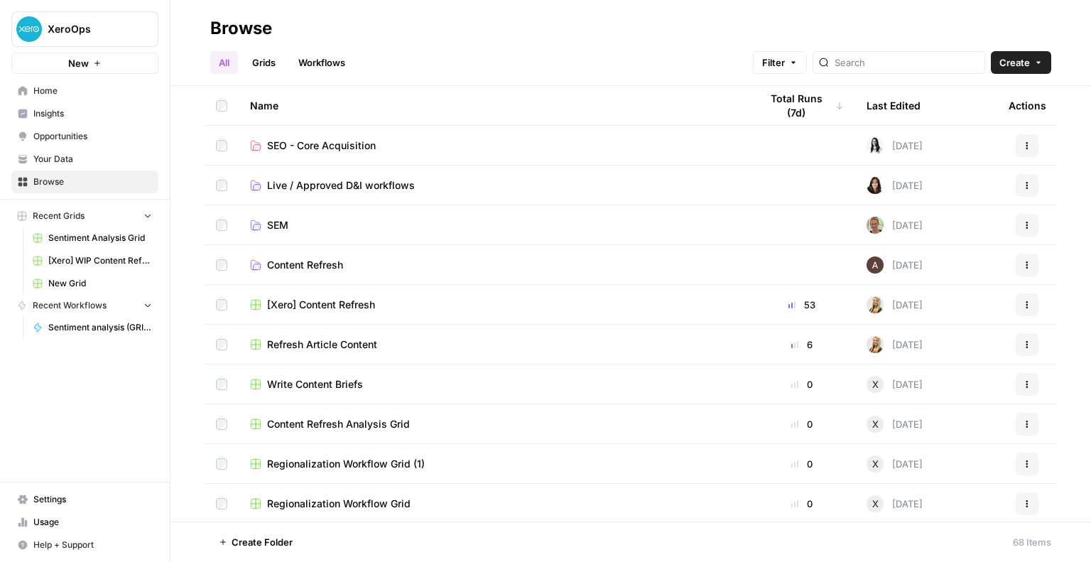
click at [355, 145] on span "SEO - Core Acquisition" at bounding box center [321, 146] width 109 height 14
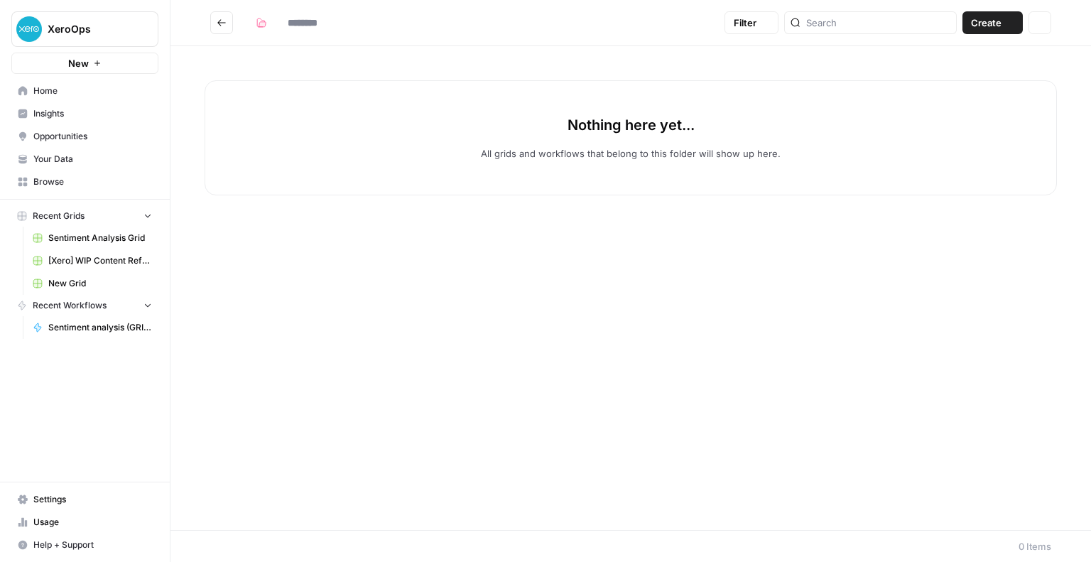
type input "**********"
click at [1003, 21] on button "Create" at bounding box center [993, 22] width 60 height 23
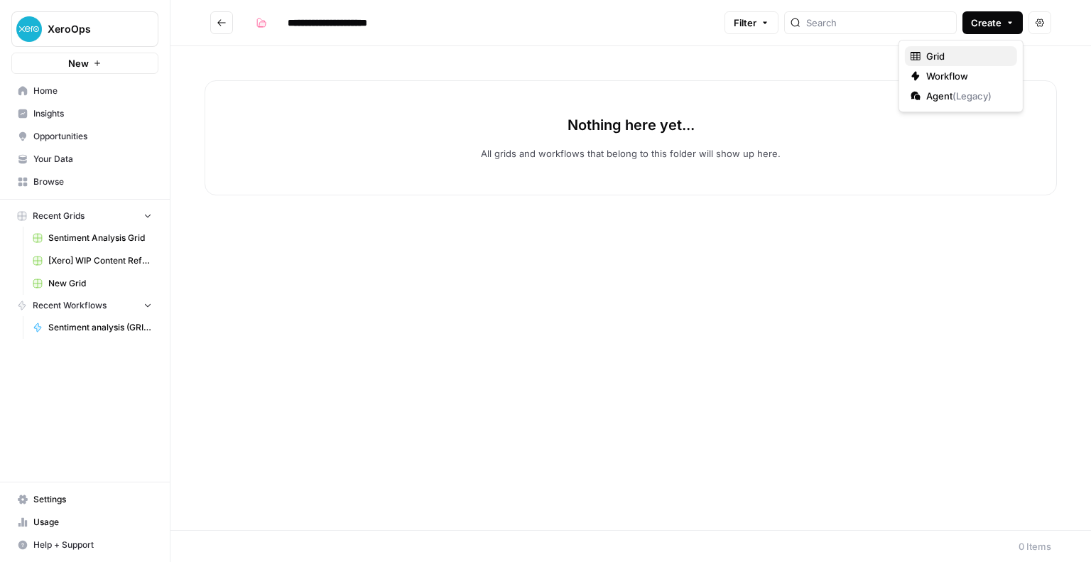
click at [969, 50] on span "Grid" at bounding box center [967, 56] width 80 height 14
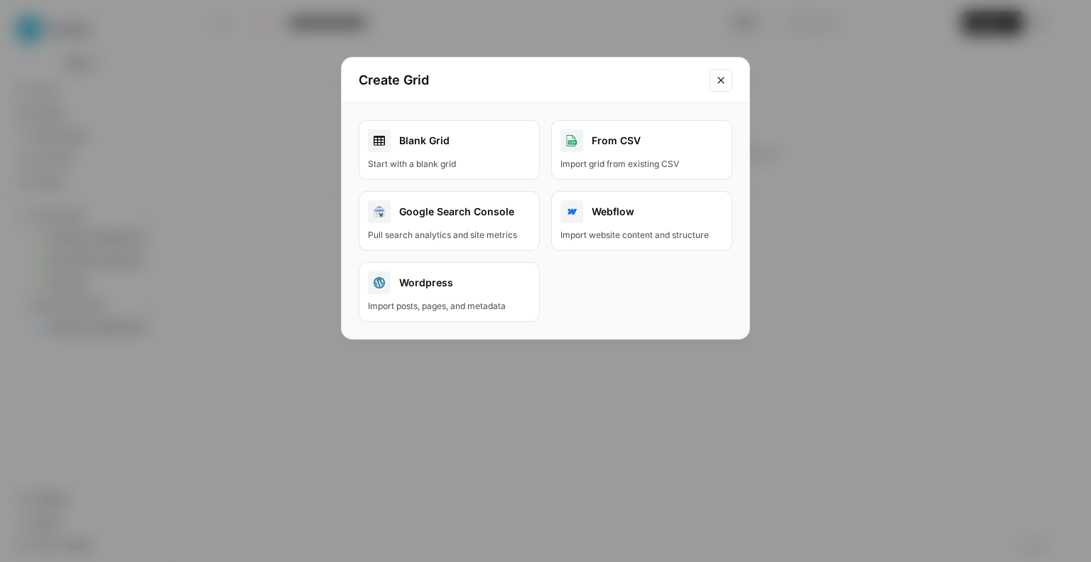
click at [893, 227] on div "Create Grid Blank Grid Start with a blank grid From CSV Import grid from existi…" at bounding box center [545, 281] width 1091 height 562
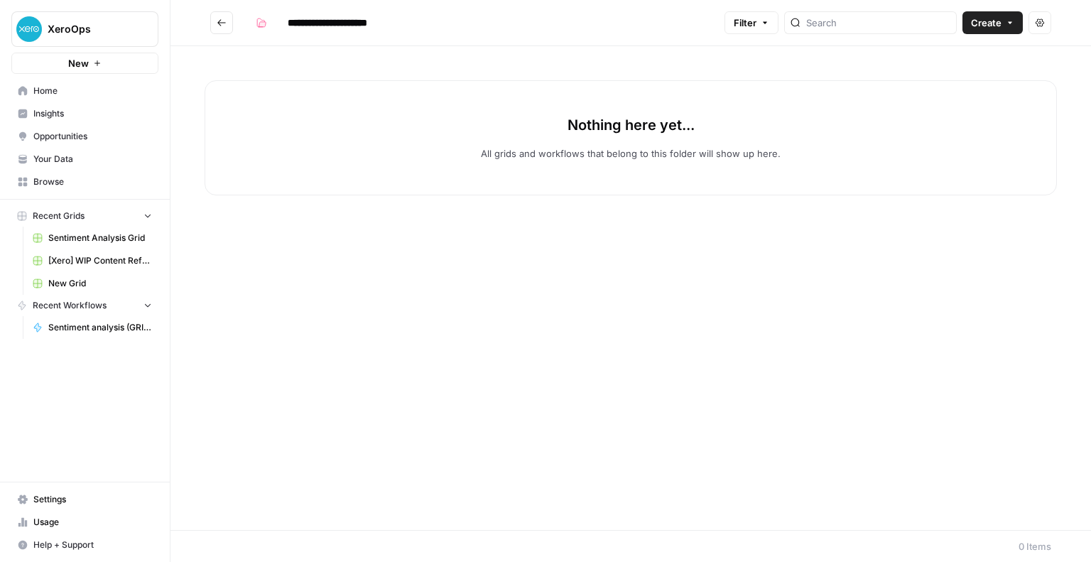
click at [478, 147] on div "Nothing here yet... All grids and workflows that belong to this folder will sho…" at bounding box center [631, 137] width 853 height 115
drag, startPoint x: 509, startPoint y: 143, endPoint x: 810, endPoint y: 176, distance: 302.4
click at [810, 176] on div "Nothing here yet... All grids and workflows that belong to this folder will sho…" at bounding box center [631, 137] width 853 height 115
click at [757, 28] on span "Filter" at bounding box center [745, 23] width 23 height 14
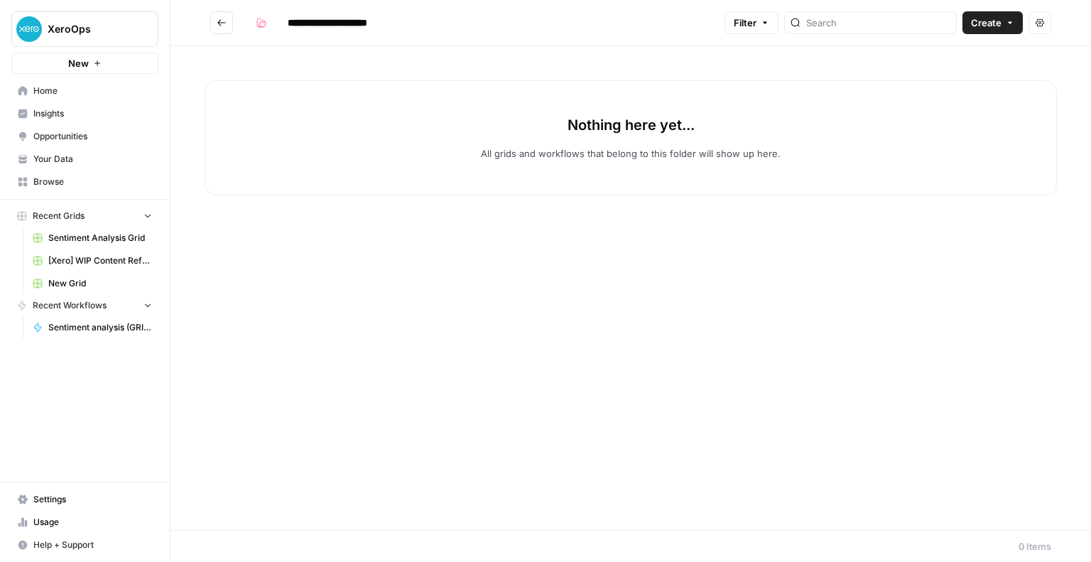
click at [757, 28] on span "Filter" at bounding box center [745, 23] width 23 height 14
click at [985, 33] on button "Create" at bounding box center [993, 22] width 60 height 23
click at [947, 99] on span "Agent ( Legacy )" at bounding box center [967, 96] width 80 height 14
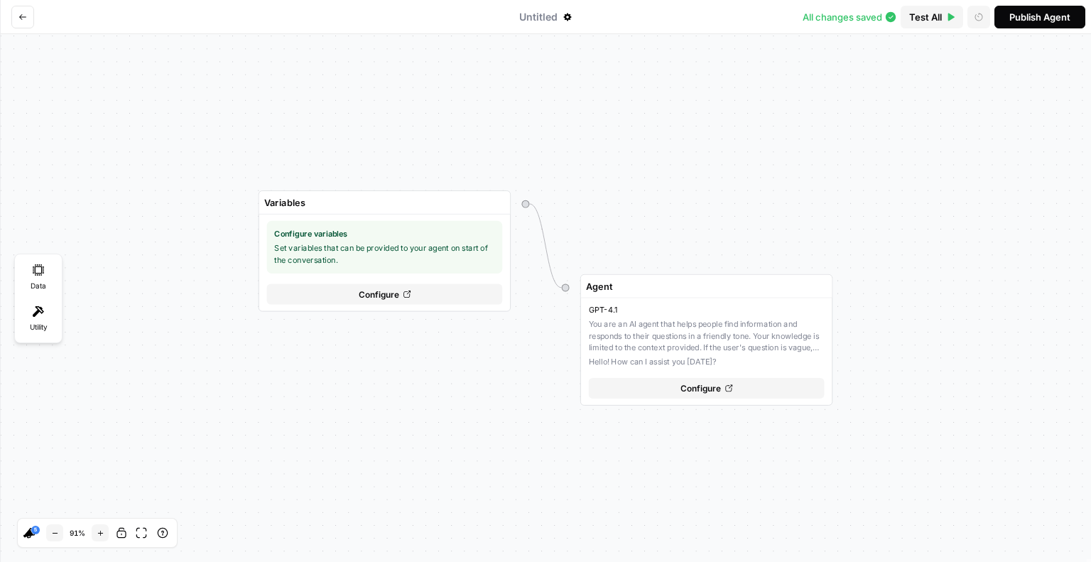
click at [9, 8] on div at bounding box center [257, 17] width 502 height 34
click at [19, 23] on button "Go back" at bounding box center [22, 17] width 23 height 23
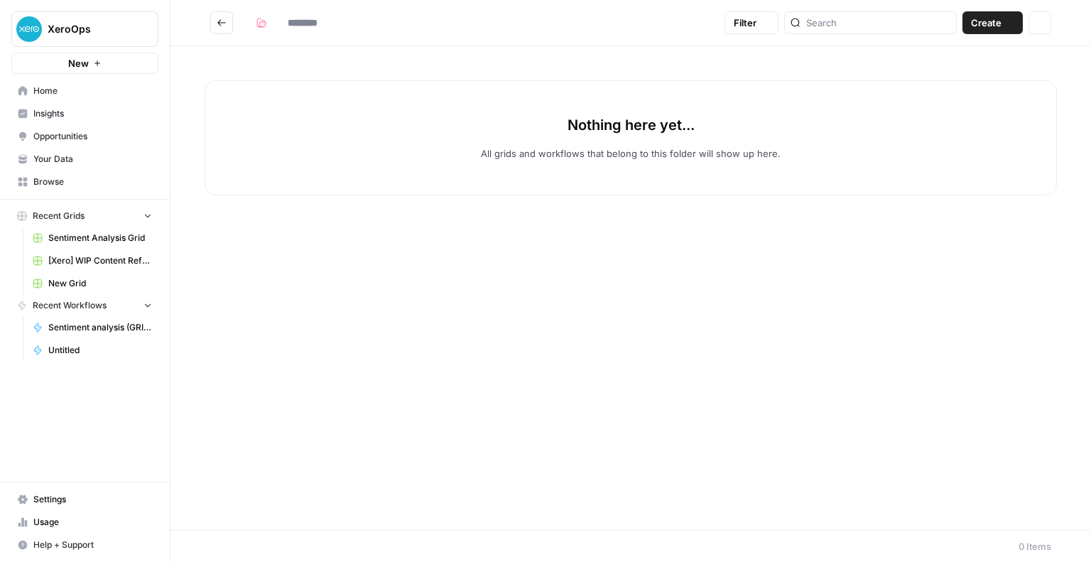
type input "**********"
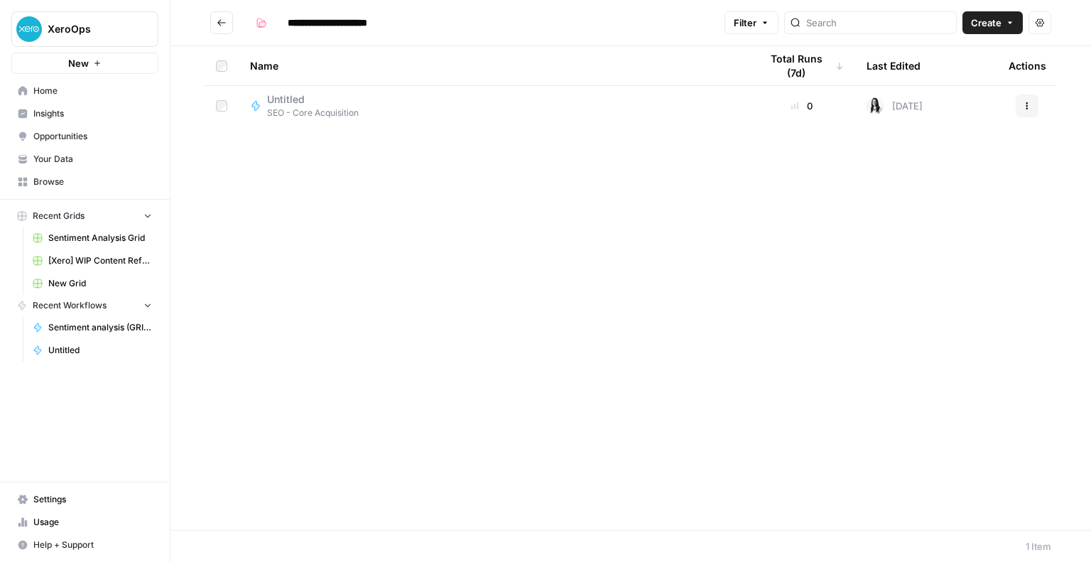
click at [1024, 105] on icon "button" at bounding box center [1027, 106] width 9 height 9
click at [935, 224] on span "Delete" at bounding box center [964, 223] width 114 height 14
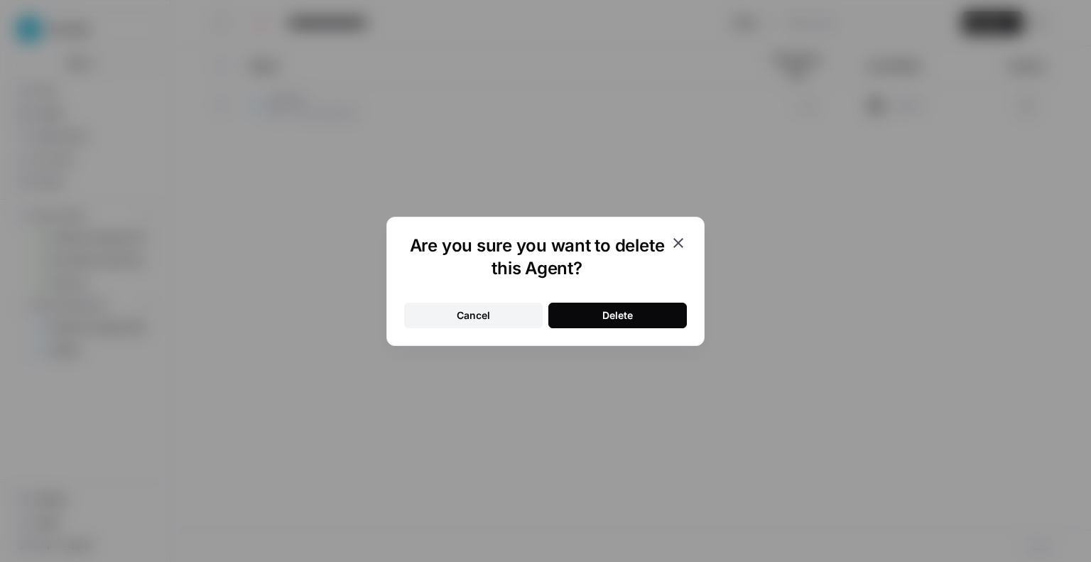
click at [600, 324] on button "Delete" at bounding box center [618, 316] width 139 height 26
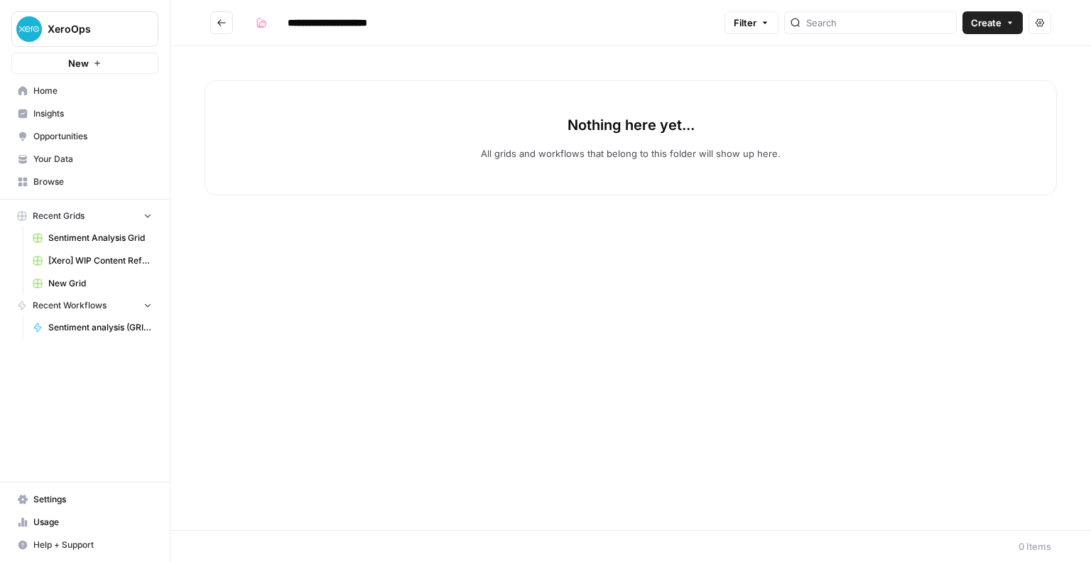
click at [585, 132] on p "Nothing here yet..." at bounding box center [631, 125] width 127 height 20
click at [988, 14] on button "Create" at bounding box center [993, 22] width 60 height 23
click at [72, 121] on link "Insights" at bounding box center [84, 113] width 147 height 23
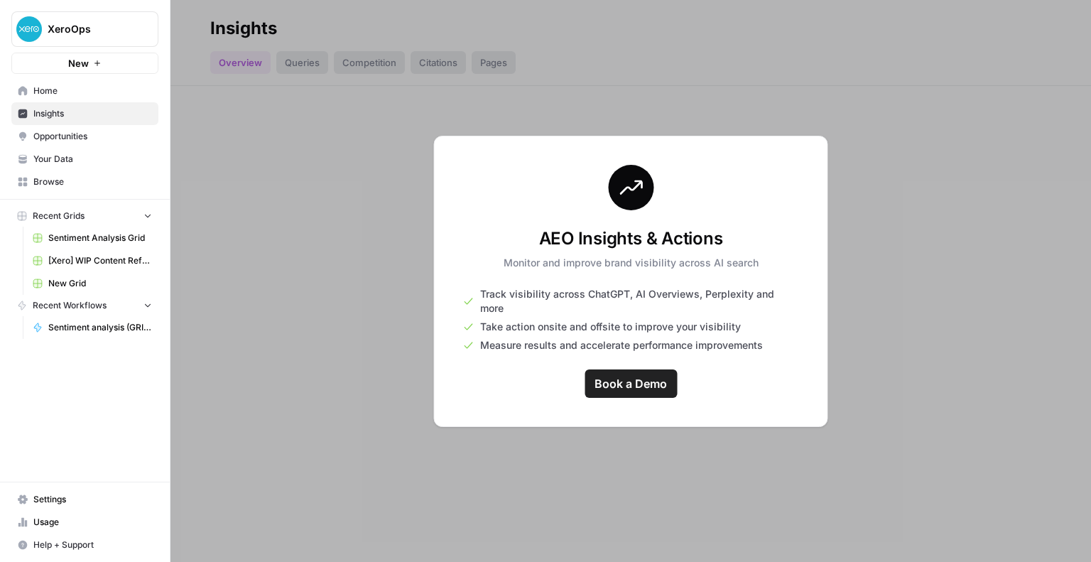
click at [72, 95] on span "Home" at bounding box center [92, 91] width 119 height 13
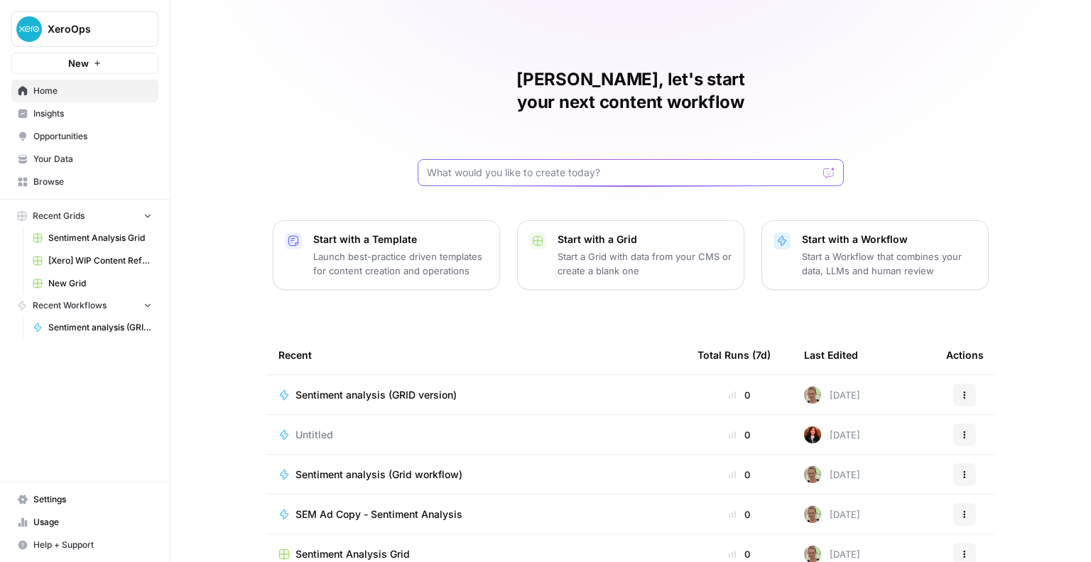
click at [551, 166] on input "text" at bounding box center [622, 173] width 391 height 14
click at [94, 111] on span "Insights" at bounding box center [92, 113] width 119 height 13
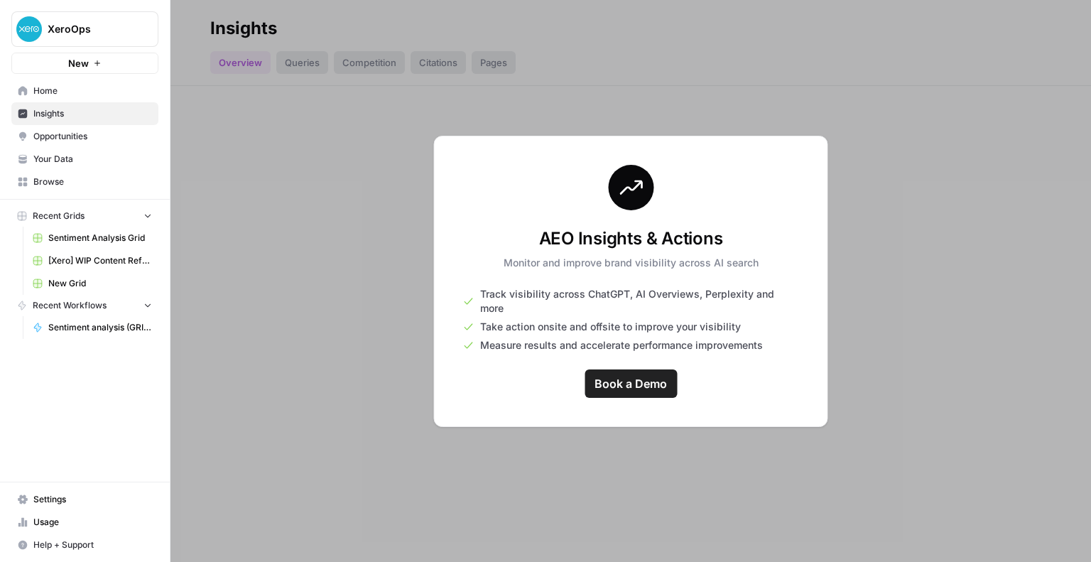
click at [85, 144] on link "Opportunities" at bounding box center [84, 136] width 147 height 23
